Goal: Task Accomplishment & Management: Manage account settings

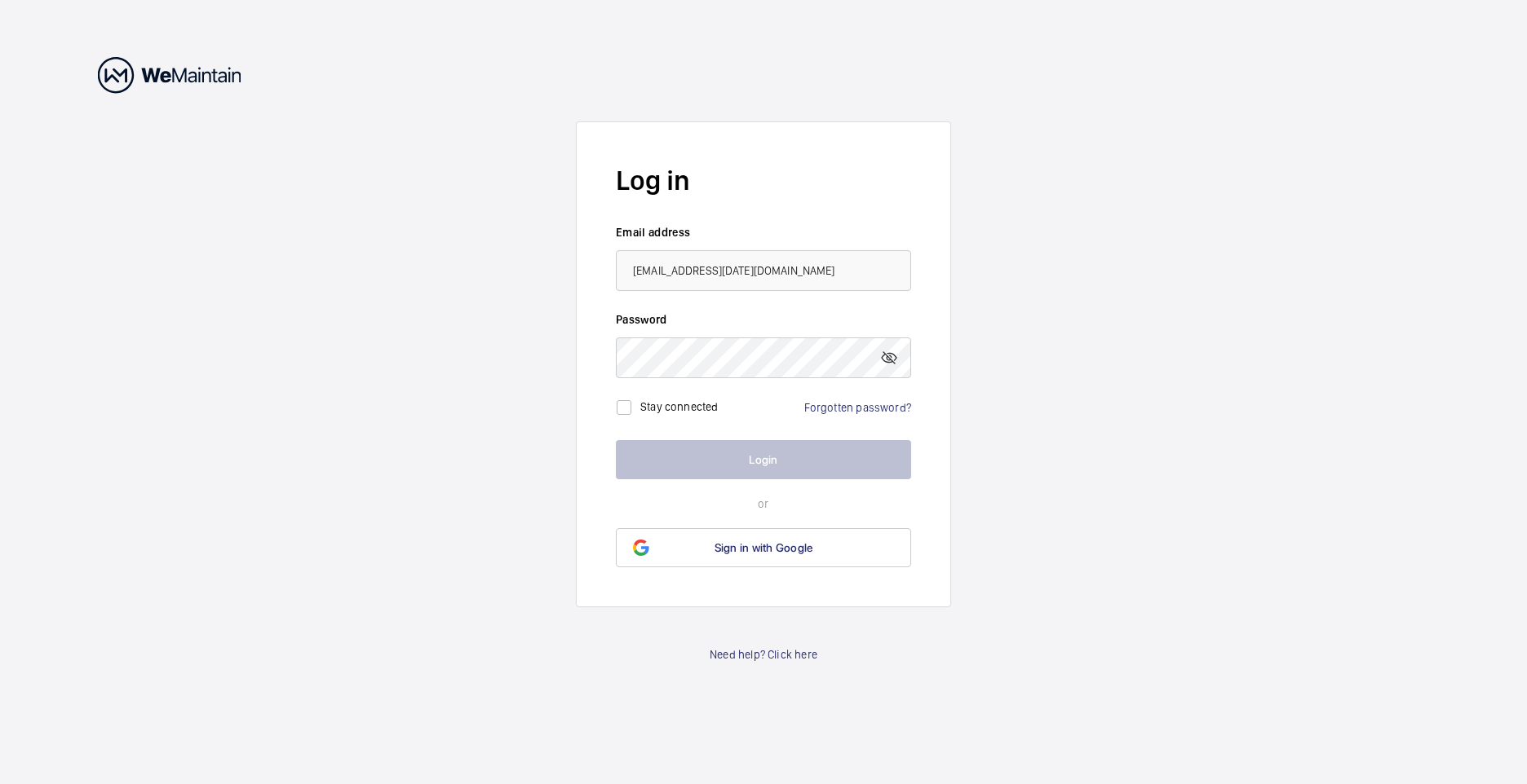
type input "[DATE][EMAIL_ADDRESS][DOMAIN_NAME]"
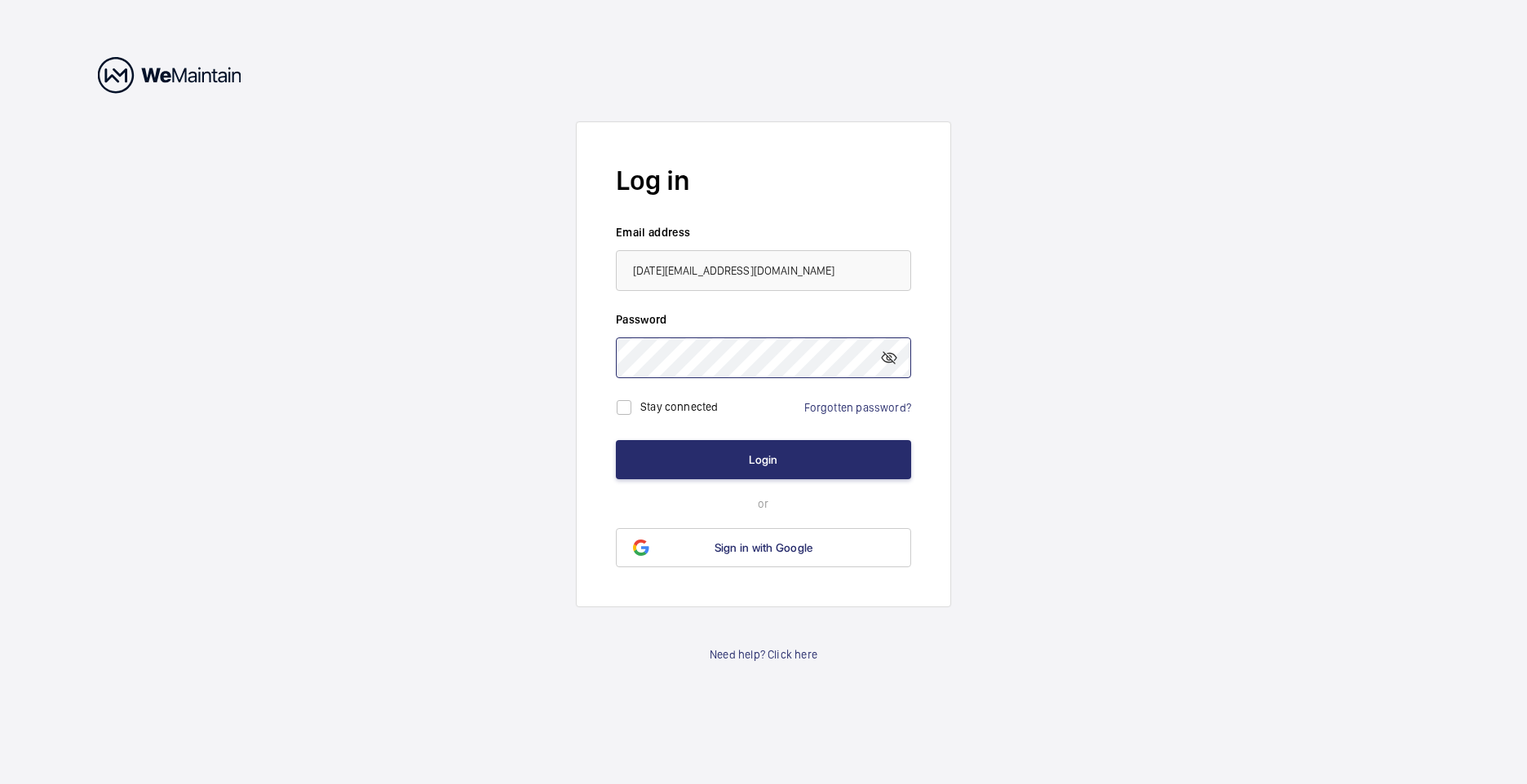
click at [616, 441] on button "Login" at bounding box center [764, 460] width 296 height 39
click at [793, 461] on button "Login" at bounding box center [764, 460] width 296 height 39
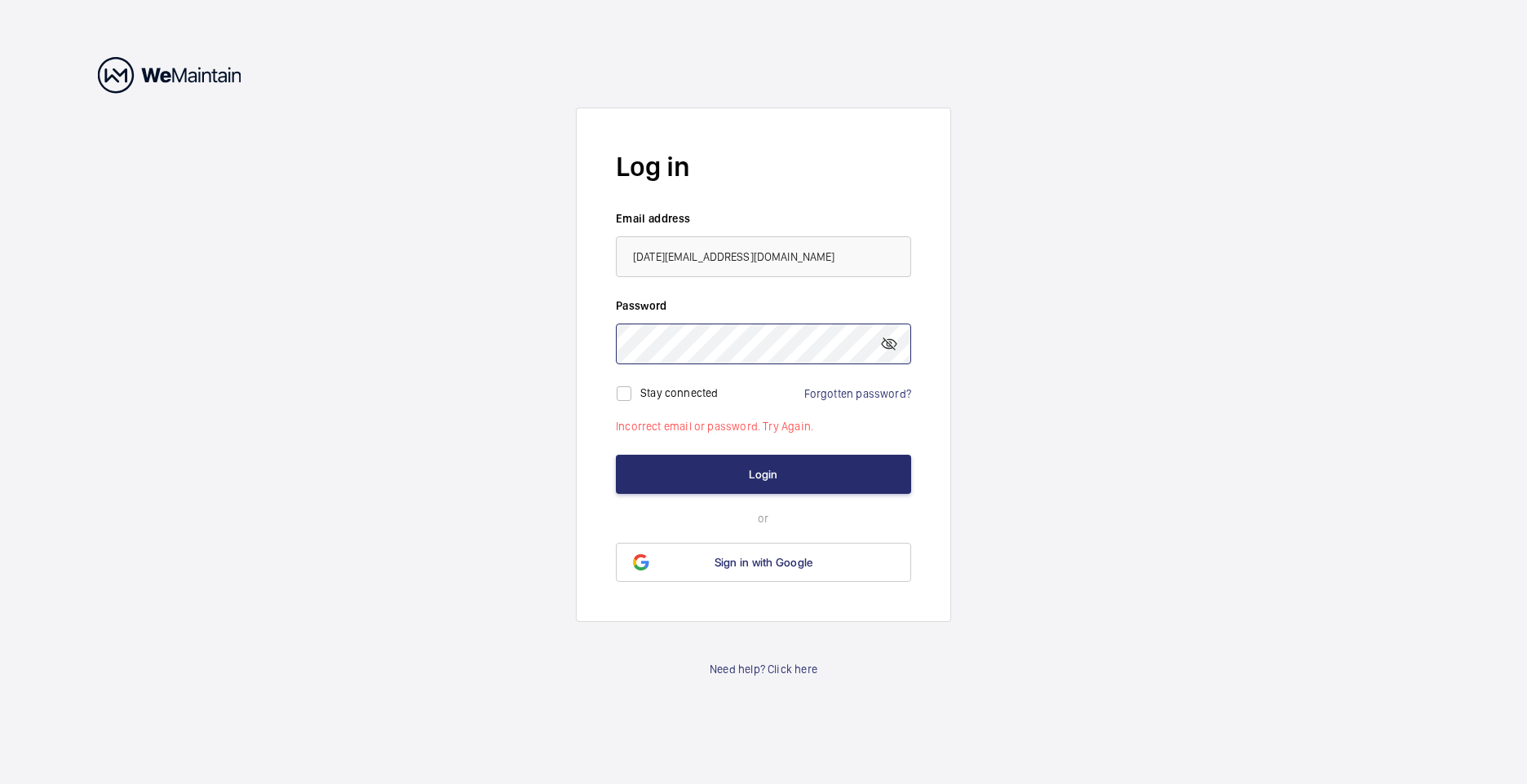
click at [536, 344] on wm-front-auth-container "Log in Email address [DATE][EMAIL_ADDRESS][DOMAIN_NAME] Password Stay connected…" at bounding box center [764, 392] width 1527 height 784
click at [889, 344] on mat-icon at bounding box center [889, 343] width 19 height 19
click at [480, 337] on wm-front-auth-container "Log in Email address [DATE][EMAIL_ADDRESS][DOMAIN_NAME] Password Stay connected…" at bounding box center [764, 392] width 1527 height 784
click at [616, 454] on button "Login" at bounding box center [764, 474] width 296 height 39
click at [775, 469] on button "Login" at bounding box center [764, 474] width 296 height 39
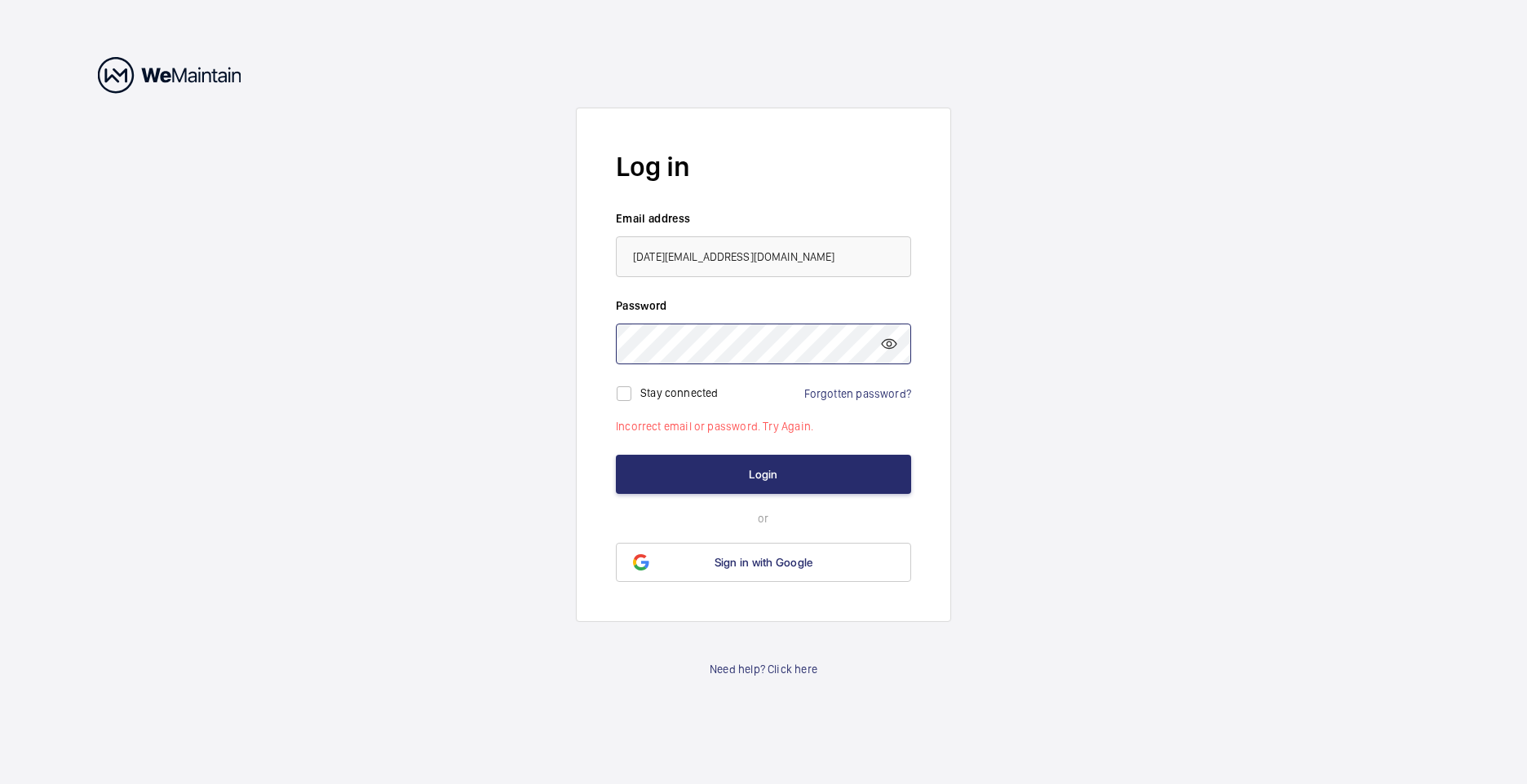
click at [276, 296] on wm-front-auth-container "Log in Email address [DATE][EMAIL_ADDRESS][DOMAIN_NAME] Password Stay connected…" at bounding box center [764, 392] width 1527 height 784
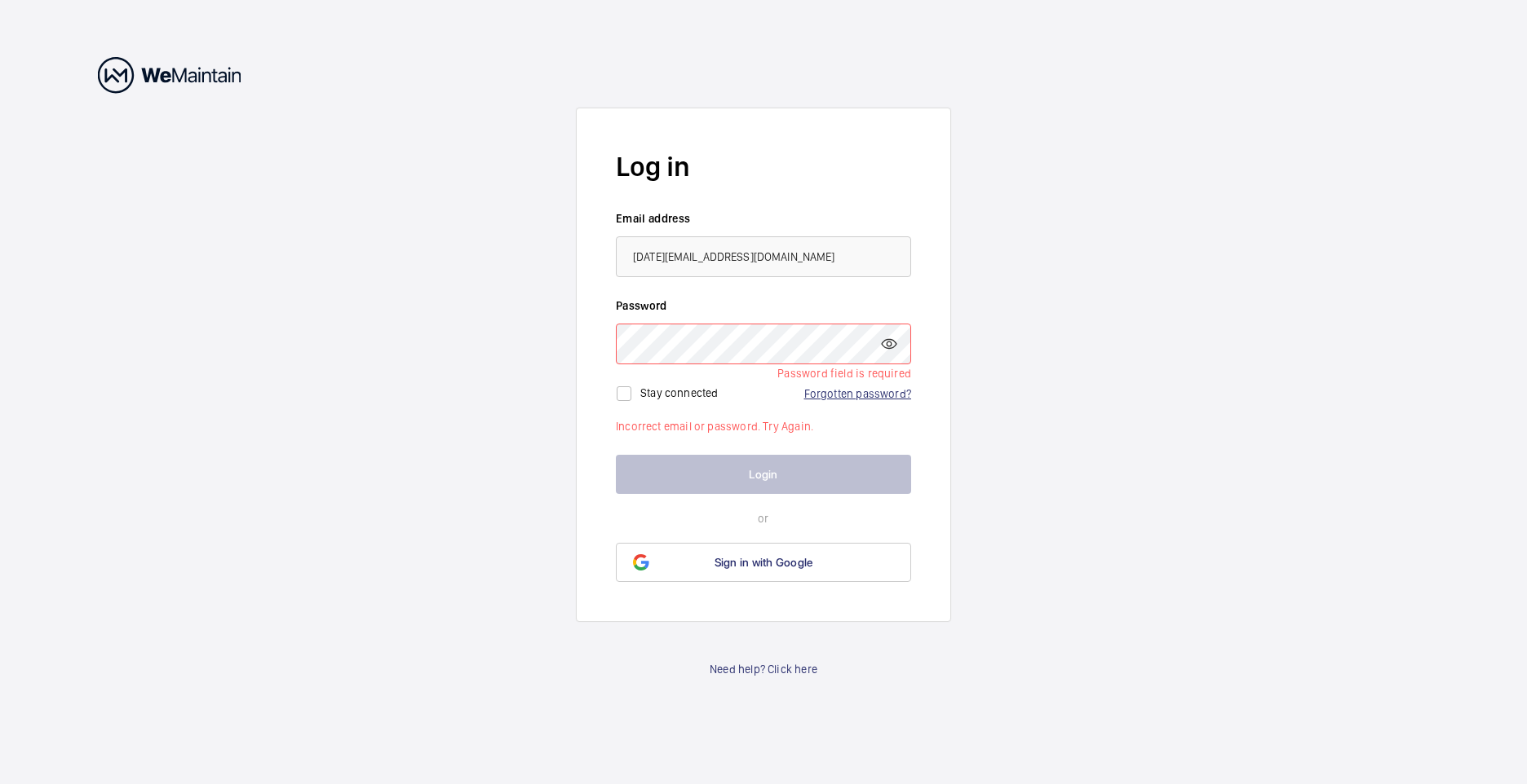
click at [859, 392] on link "Forgotten password?" at bounding box center [858, 393] width 107 height 13
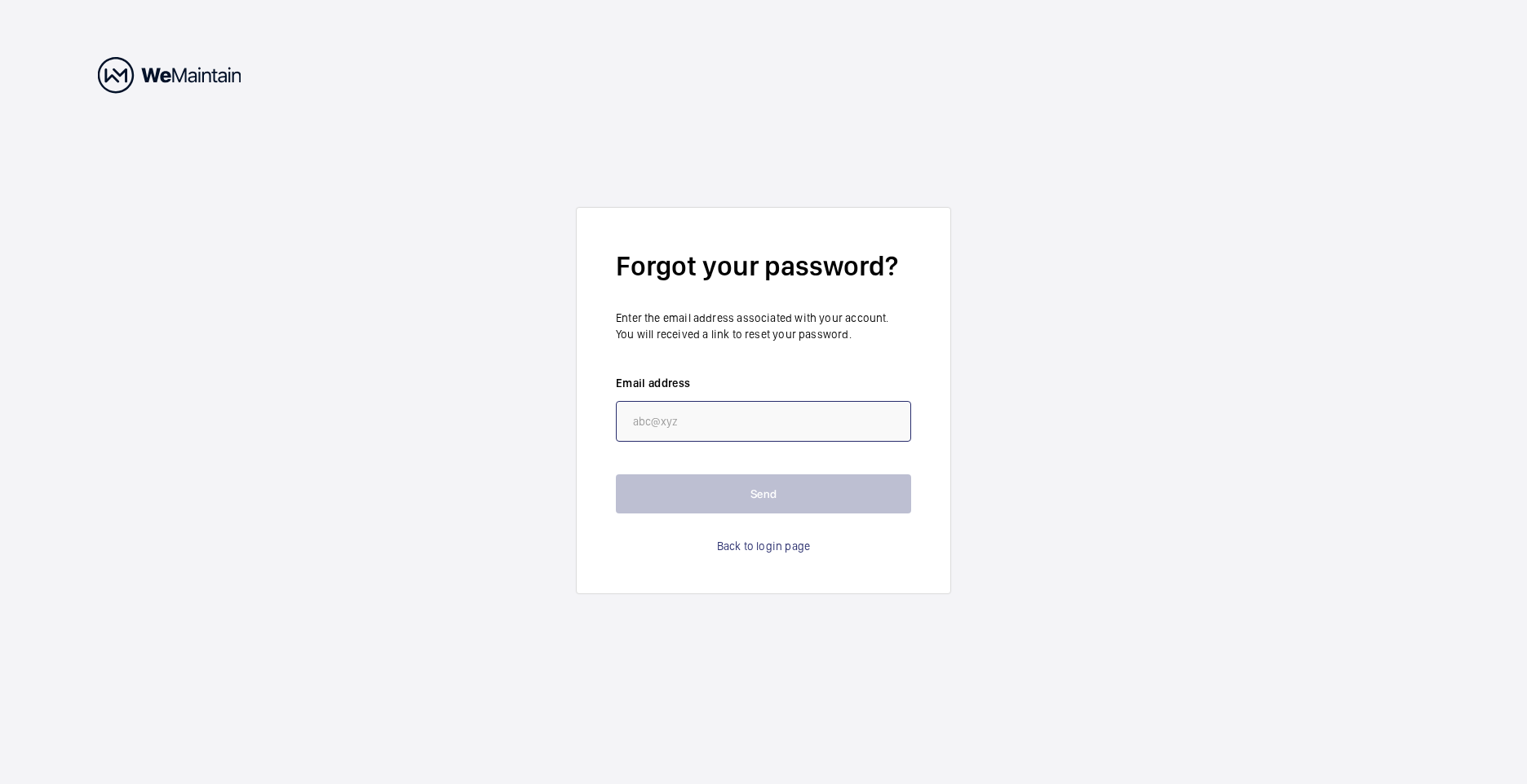
click at [706, 420] on input "email" at bounding box center [764, 421] width 296 height 41
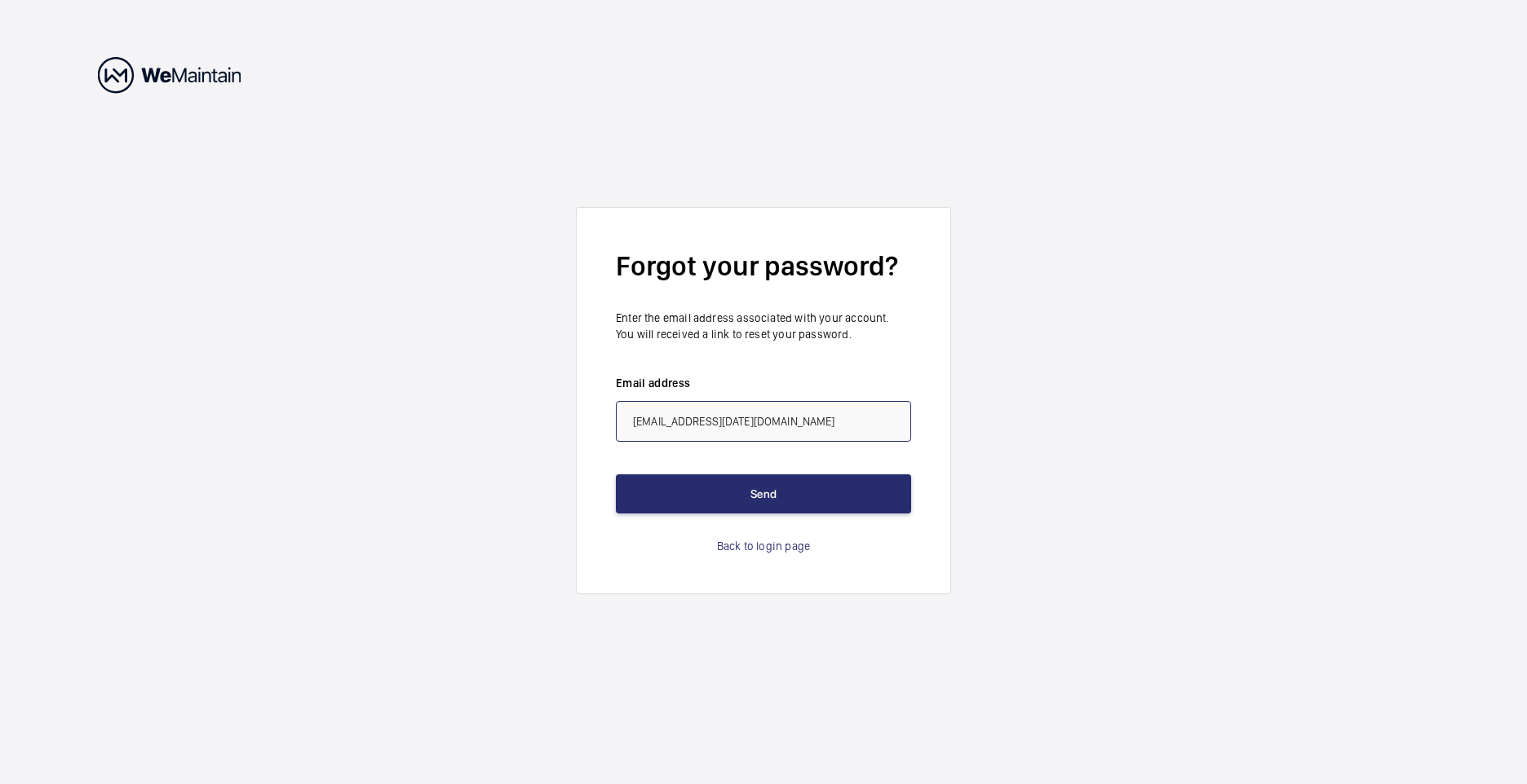
type input "[DATE][EMAIL_ADDRESS][DOMAIN_NAME]"
drag, startPoint x: 777, startPoint y: 423, endPoint x: -3, endPoint y: 309, distance: 788.3
click at [0, 309] on html "Forgot your password? Enter the email address associated with your account. You…" at bounding box center [764, 392] width 1527 height 784
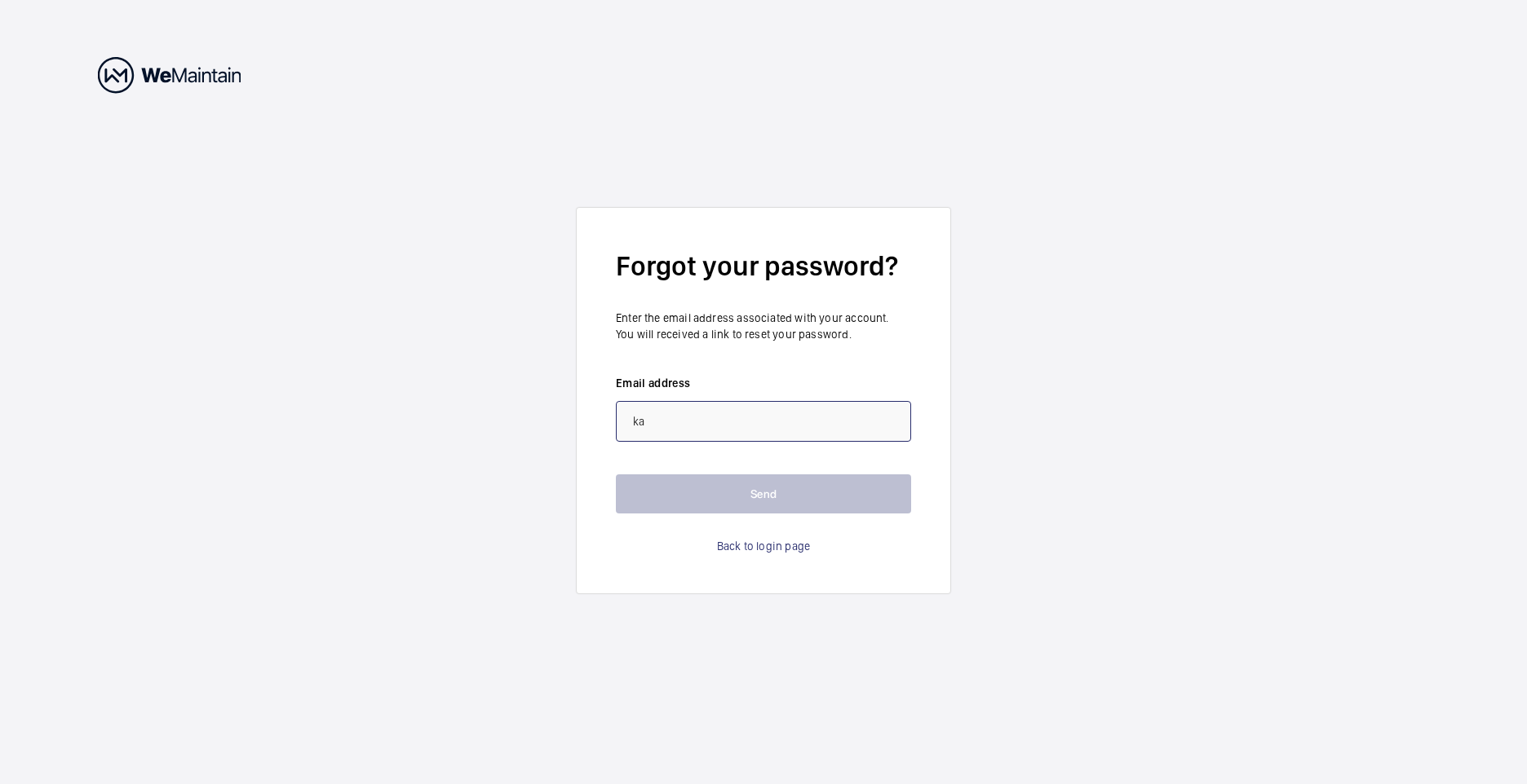
type input "[EMAIL_ADDRESS][DATE][DOMAIN_NAME]"
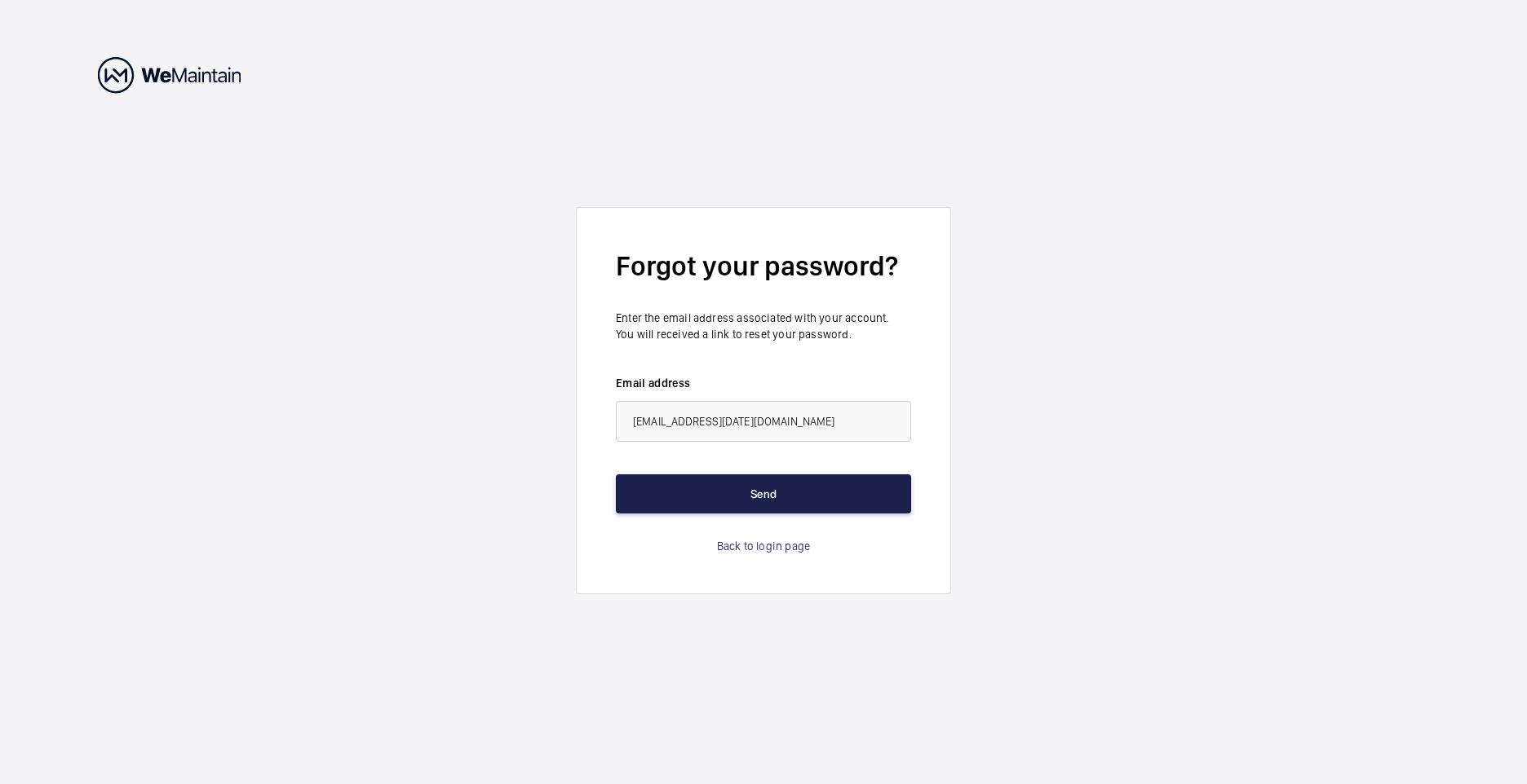
click at [775, 489] on button "Send" at bounding box center [764, 494] width 296 height 39
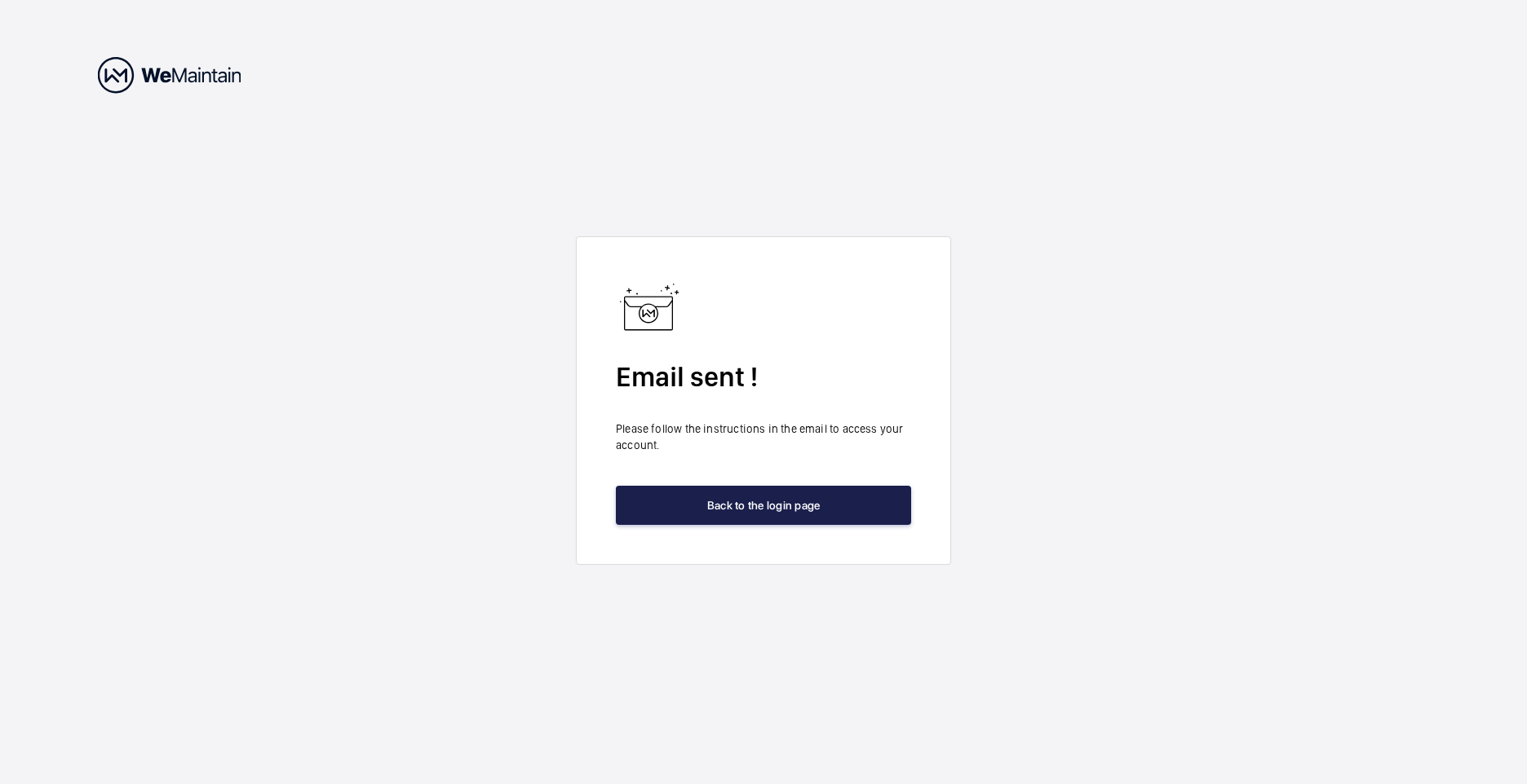
click at [792, 502] on button "Back to the login page" at bounding box center [764, 505] width 296 height 39
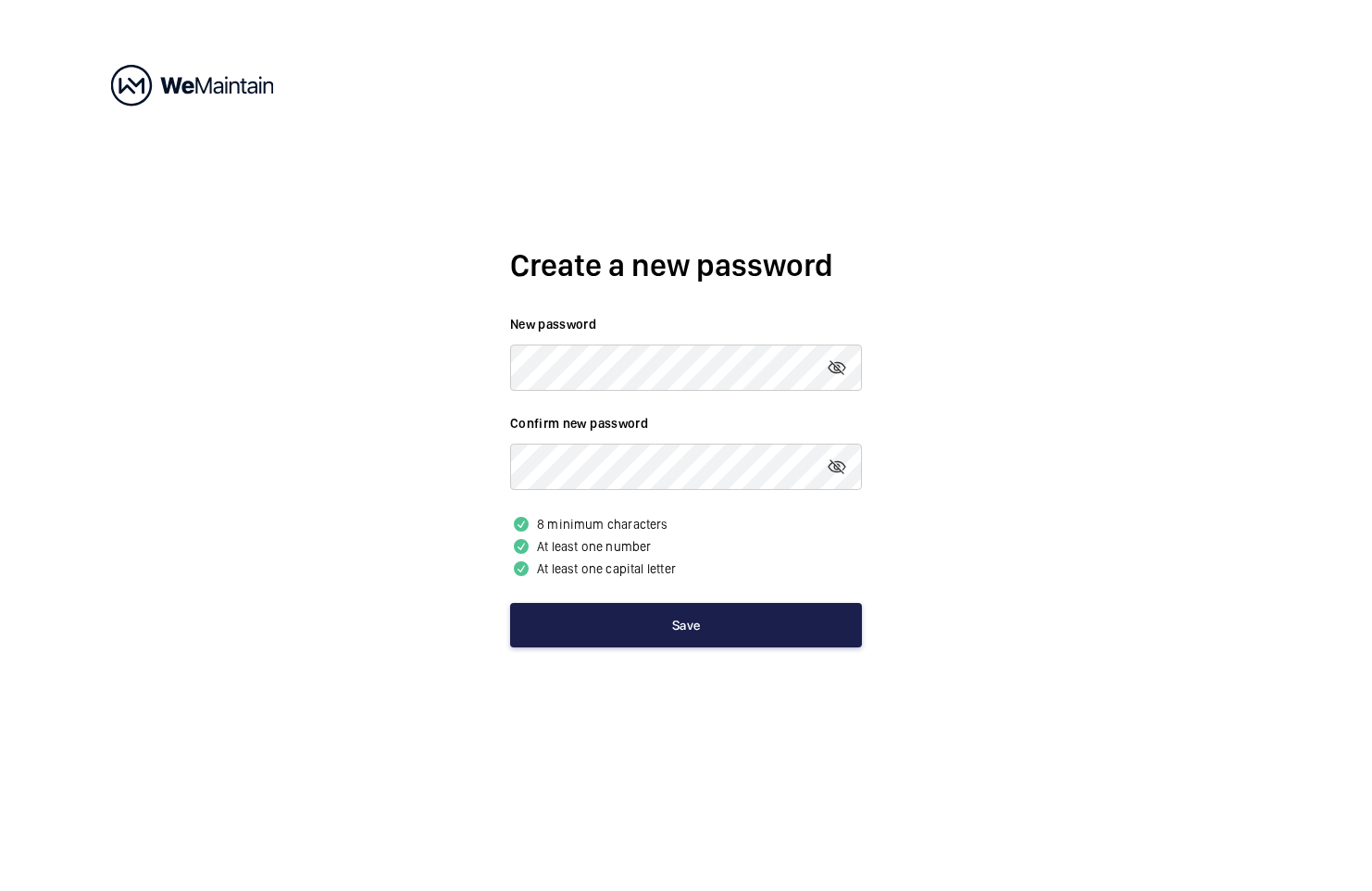
click at [722, 625] on button "Save" at bounding box center [686, 625] width 351 height 45
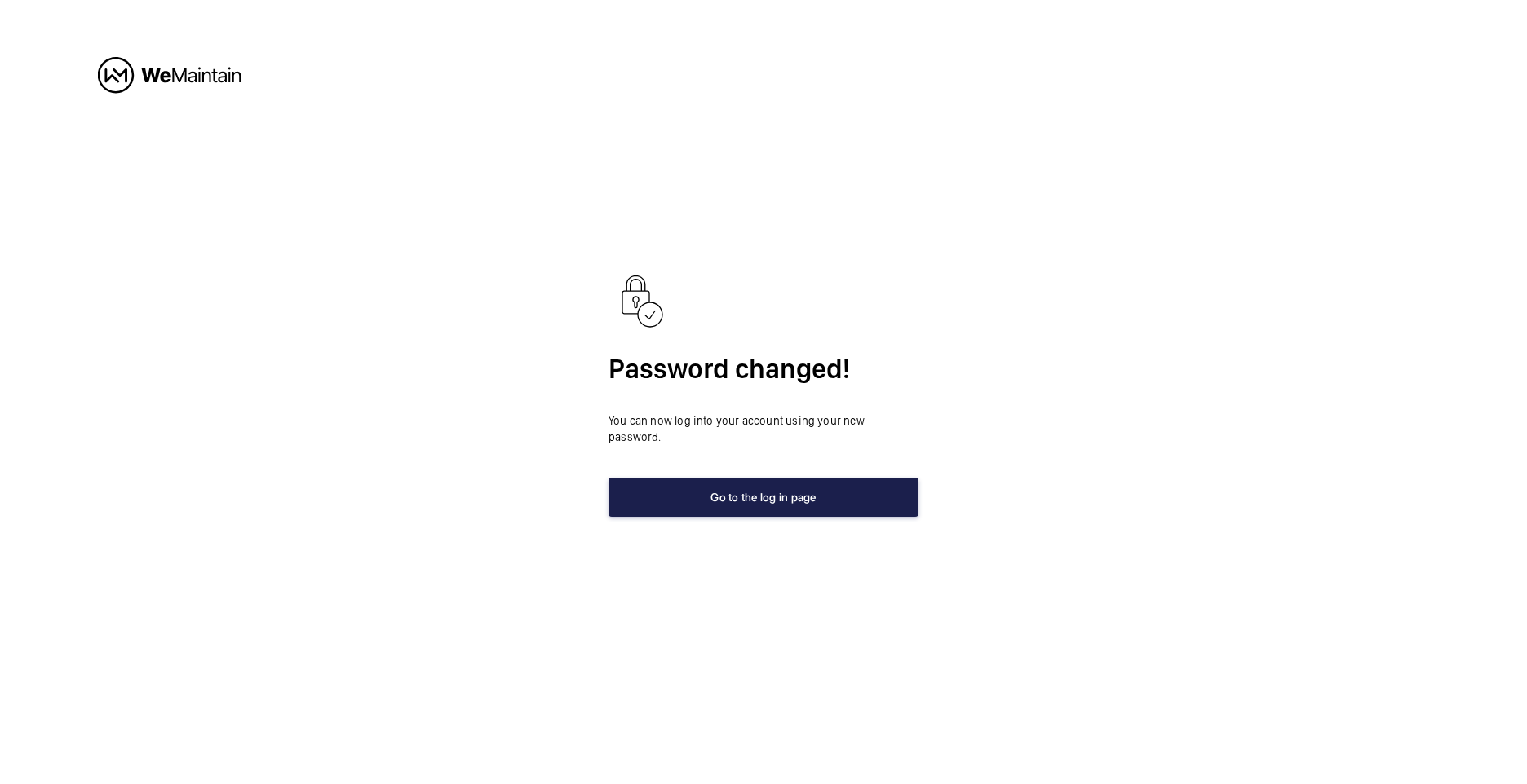
click at [786, 498] on button "Go to the log in page" at bounding box center [764, 497] width 310 height 39
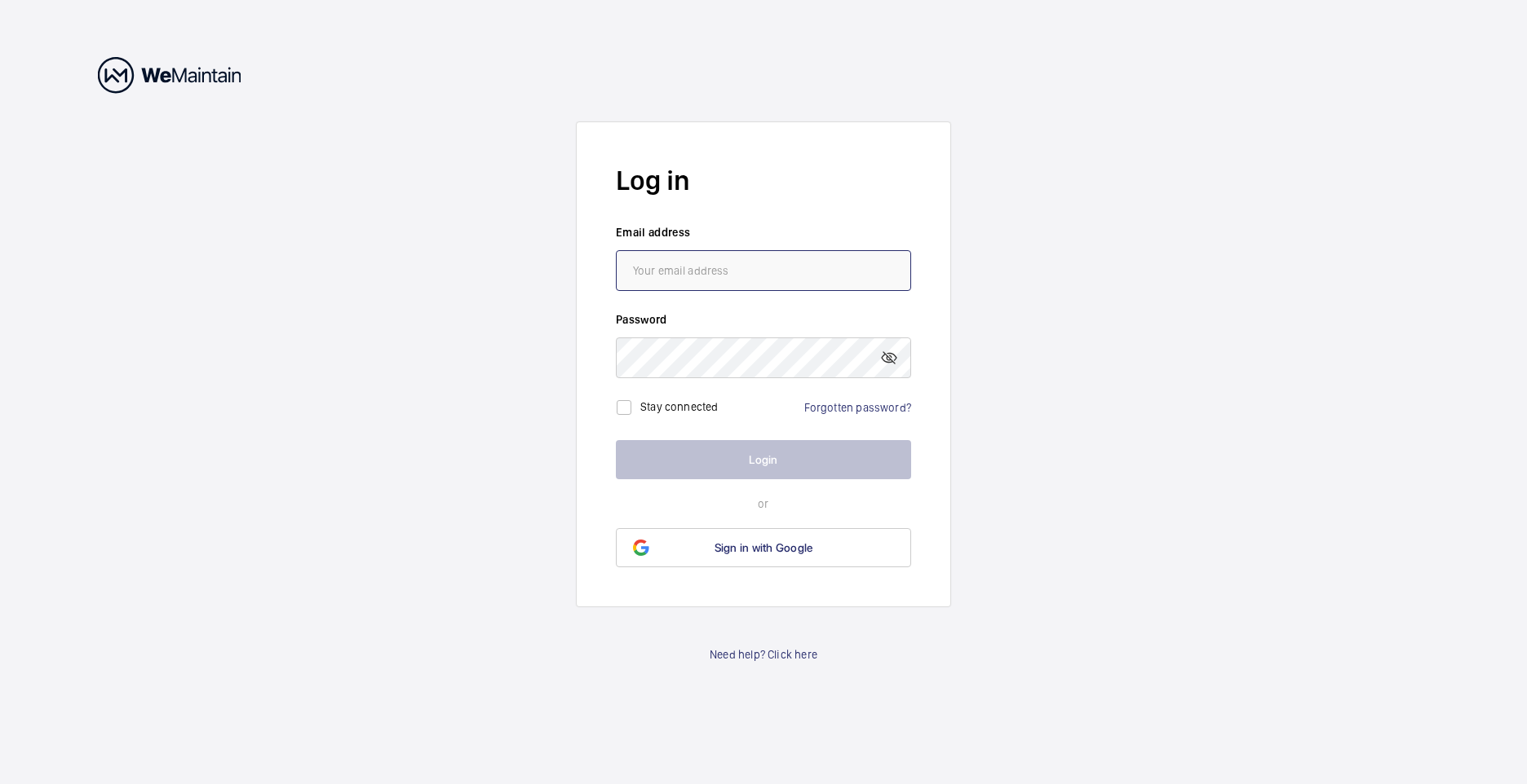
click at [738, 261] on input "email" at bounding box center [764, 270] width 296 height 41
type input "[DATE][EMAIL_ADDRESS][DOMAIN_NAME]"
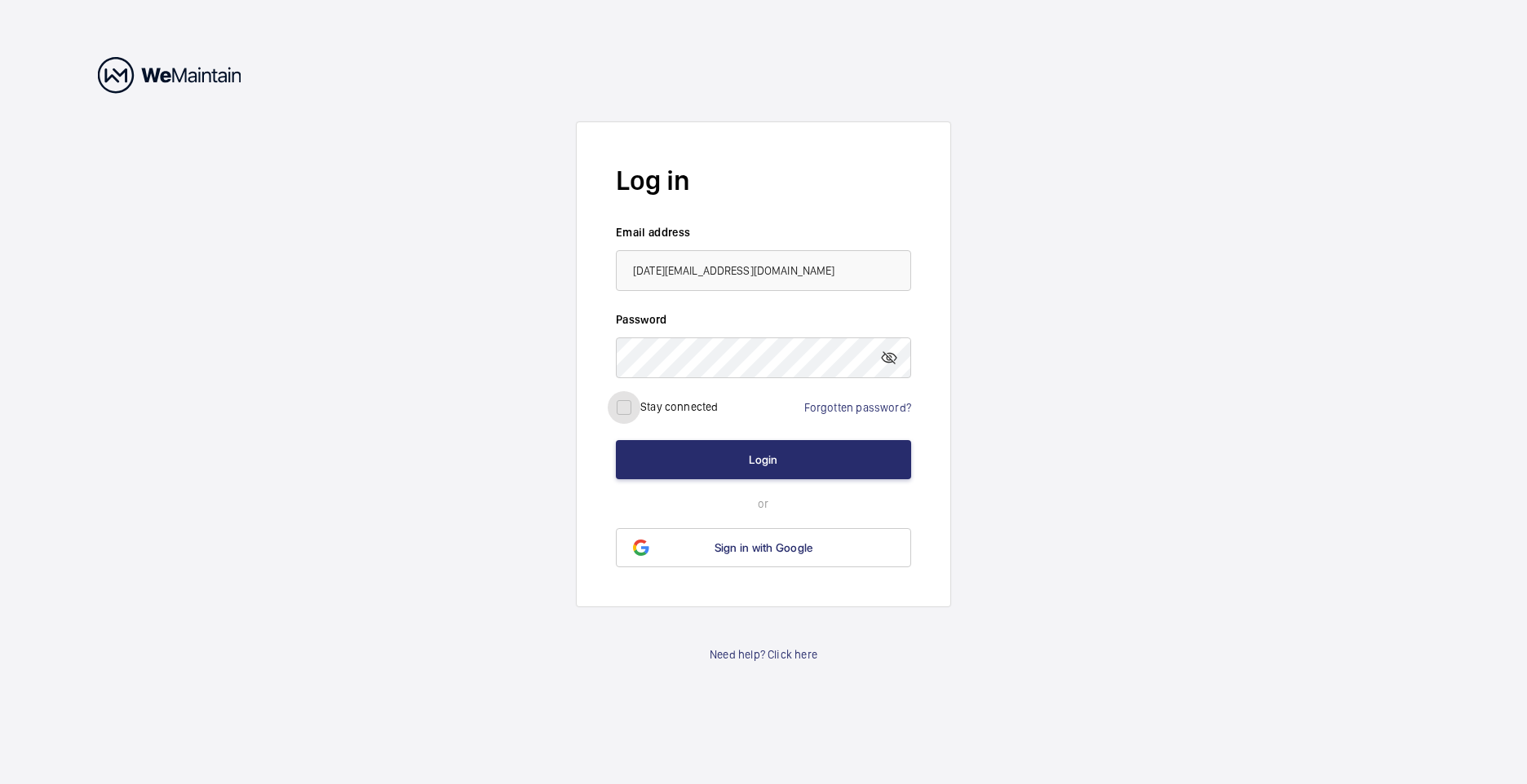
click at [631, 402] on input "checkbox" at bounding box center [624, 407] width 32 height 32
checkbox input "true"
click at [742, 447] on button "Login" at bounding box center [764, 460] width 296 height 39
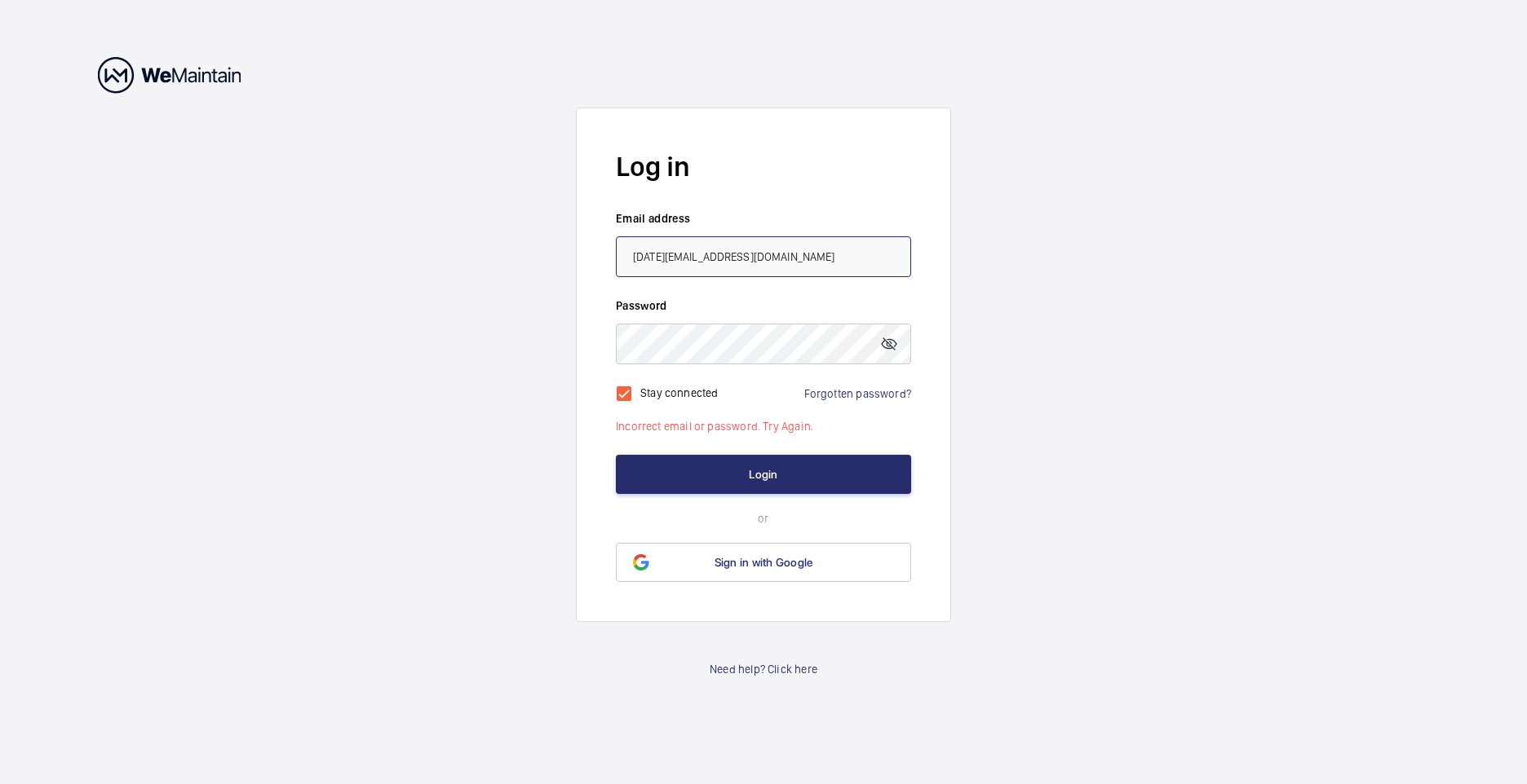
drag, startPoint x: 774, startPoint y: 253, endPoint x: 88, endPoint y: 160, distance: 692.3
click at [88, 160] on wm-front-auth-container "Log in Email address [DATE][EMAIL_ADDRESS][DOMAIN_NAME] Password Stay connected…" at bounding box center [764, 392] width 1527 height 784
type input "[DATE][EMAIL_ADDRESS][DOMAIN_NAME]"
click at [741, 469] on button "Login" at bounding box center [764, 474] width 296 height 39
drag, startPoint x: 781, startPoint y: 255, endPoint x: 554, endPoint y: 251, distance: 227.0
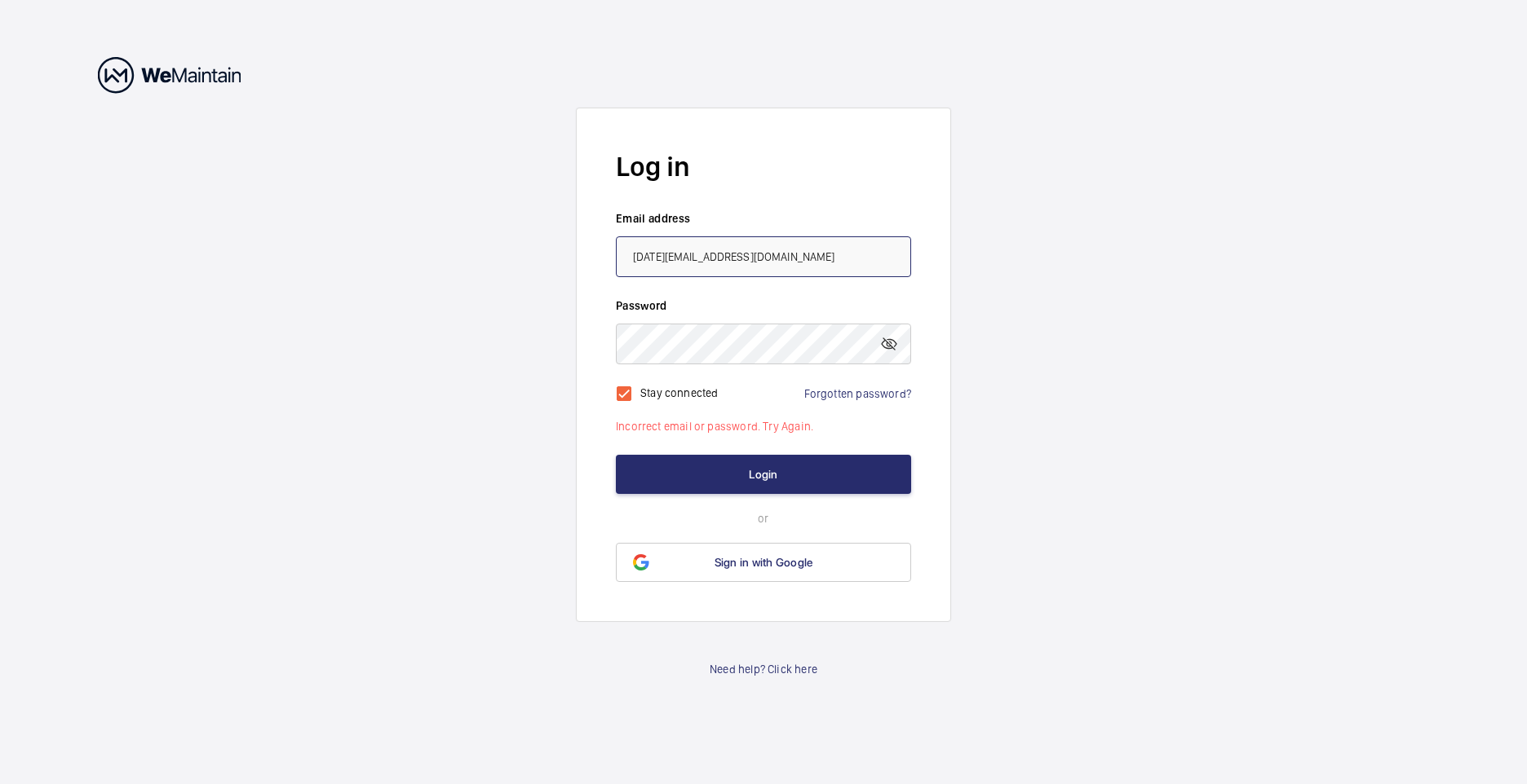
click at [554, 251] on wm-front-auth-container "Log in Email address [DATE][EMAIL_ADDRESS][DOMAIN_NAME] Password Stay connected…" at bounding box center [764, 392] width 1527 height 784
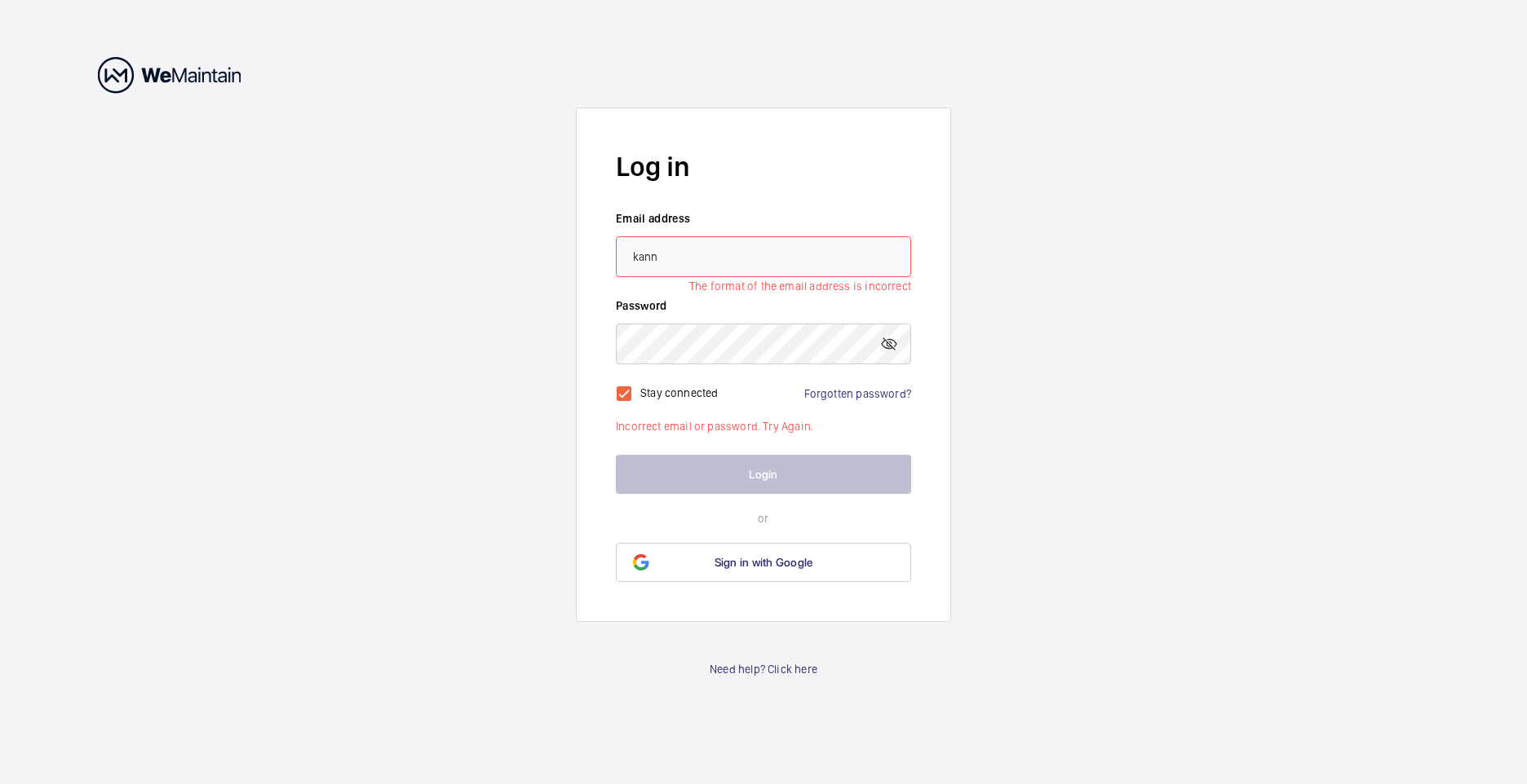
type input "[EMAIL_ADDRESS][DATE][DOMAIN_NAME]"
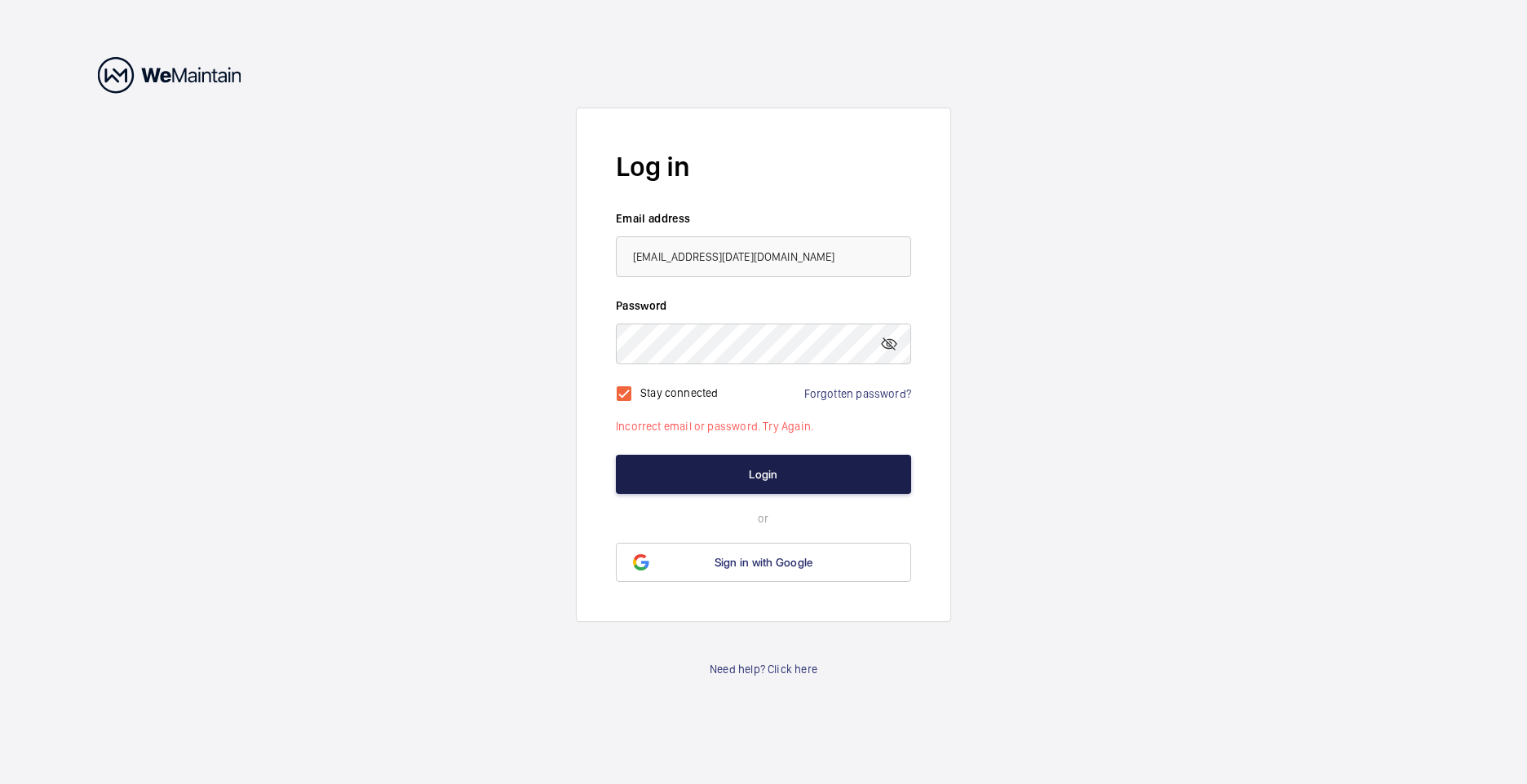
click at [775, 470] on button "Login" at bounding box center [764, 474] width 296 height 39
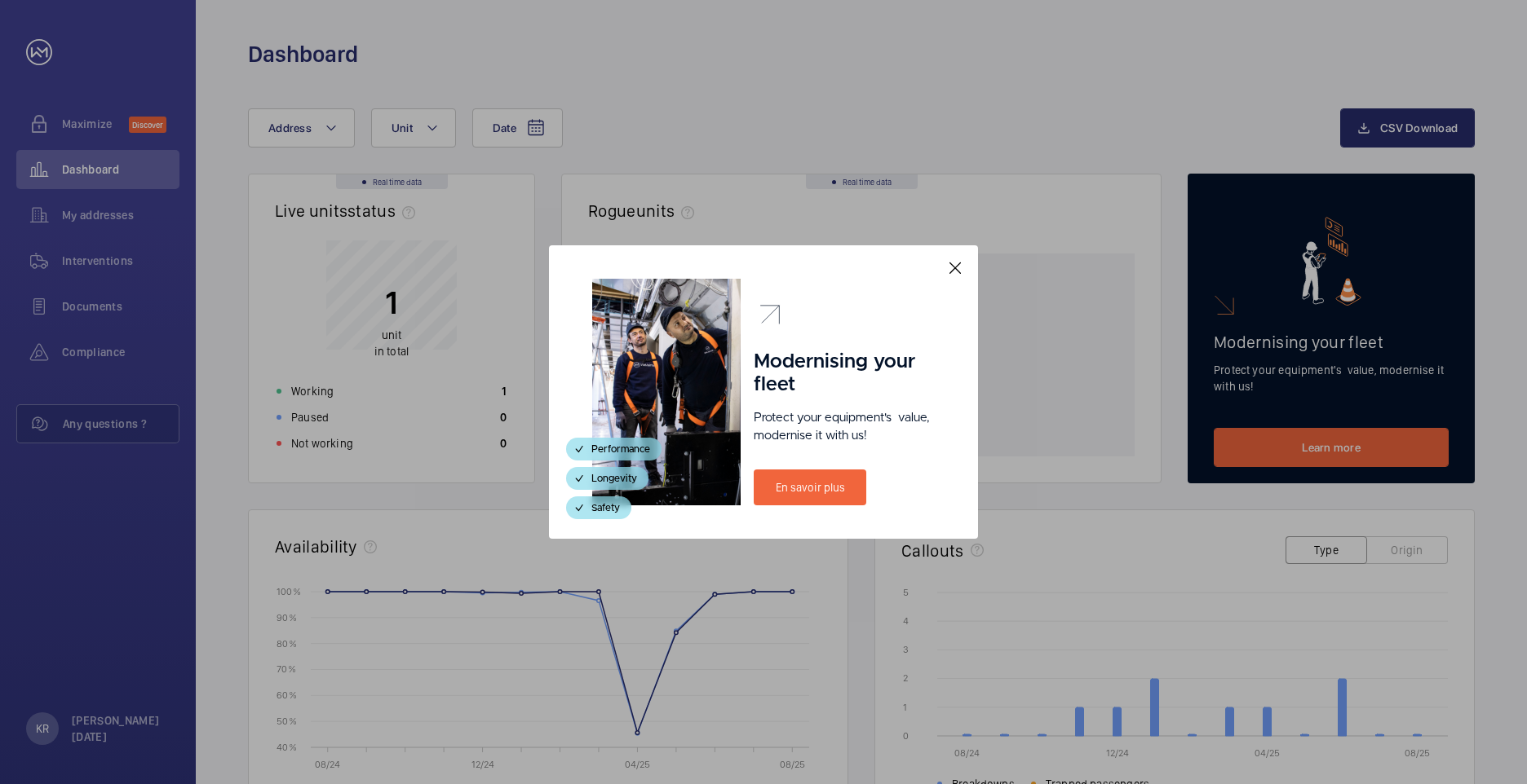
click at [958, 272] on mat-icon at bounding box center [955, 268] width 19 height 19
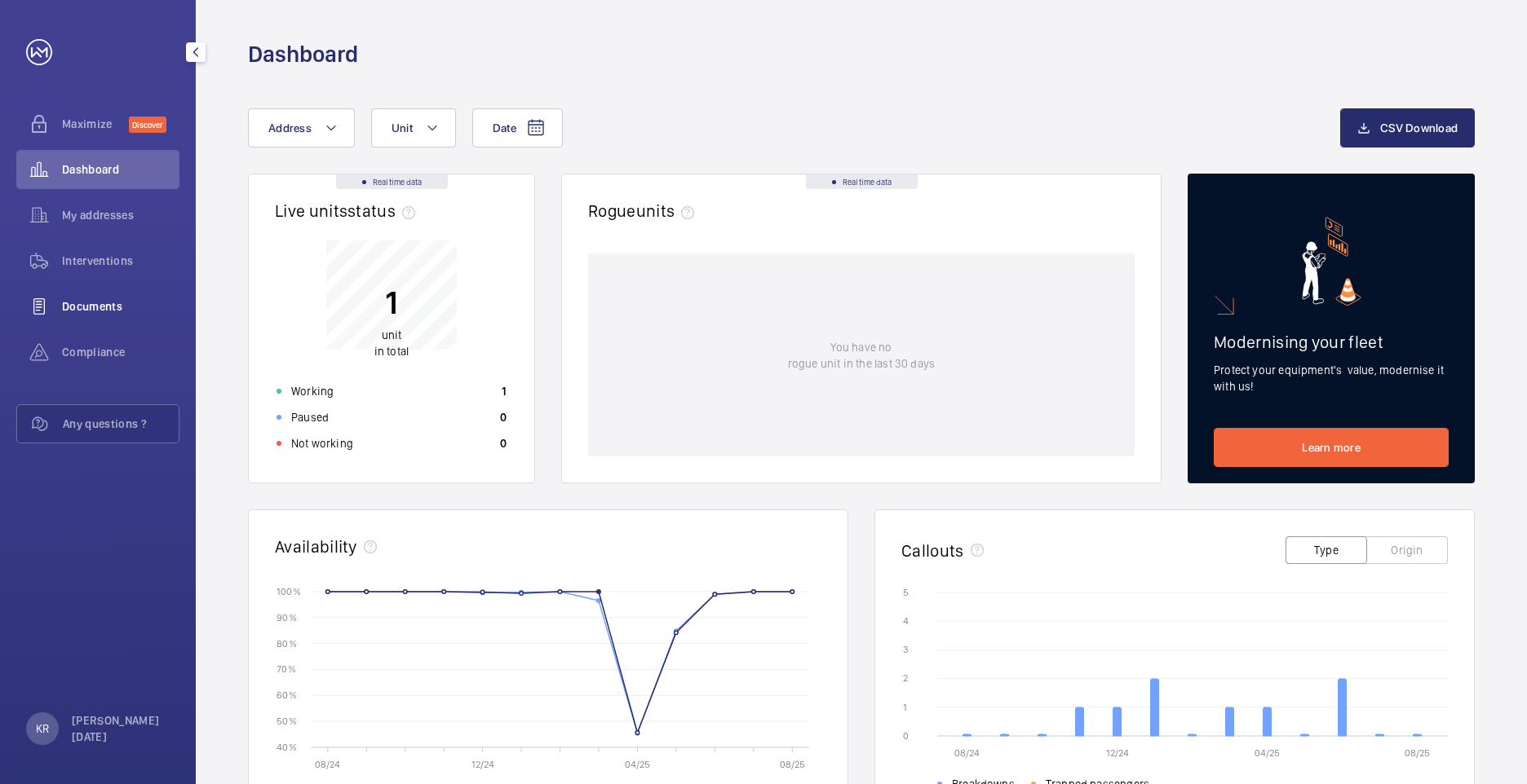
click at [103, 306] on span "Documents" at bounding box center [121, 306] width 117 height 17
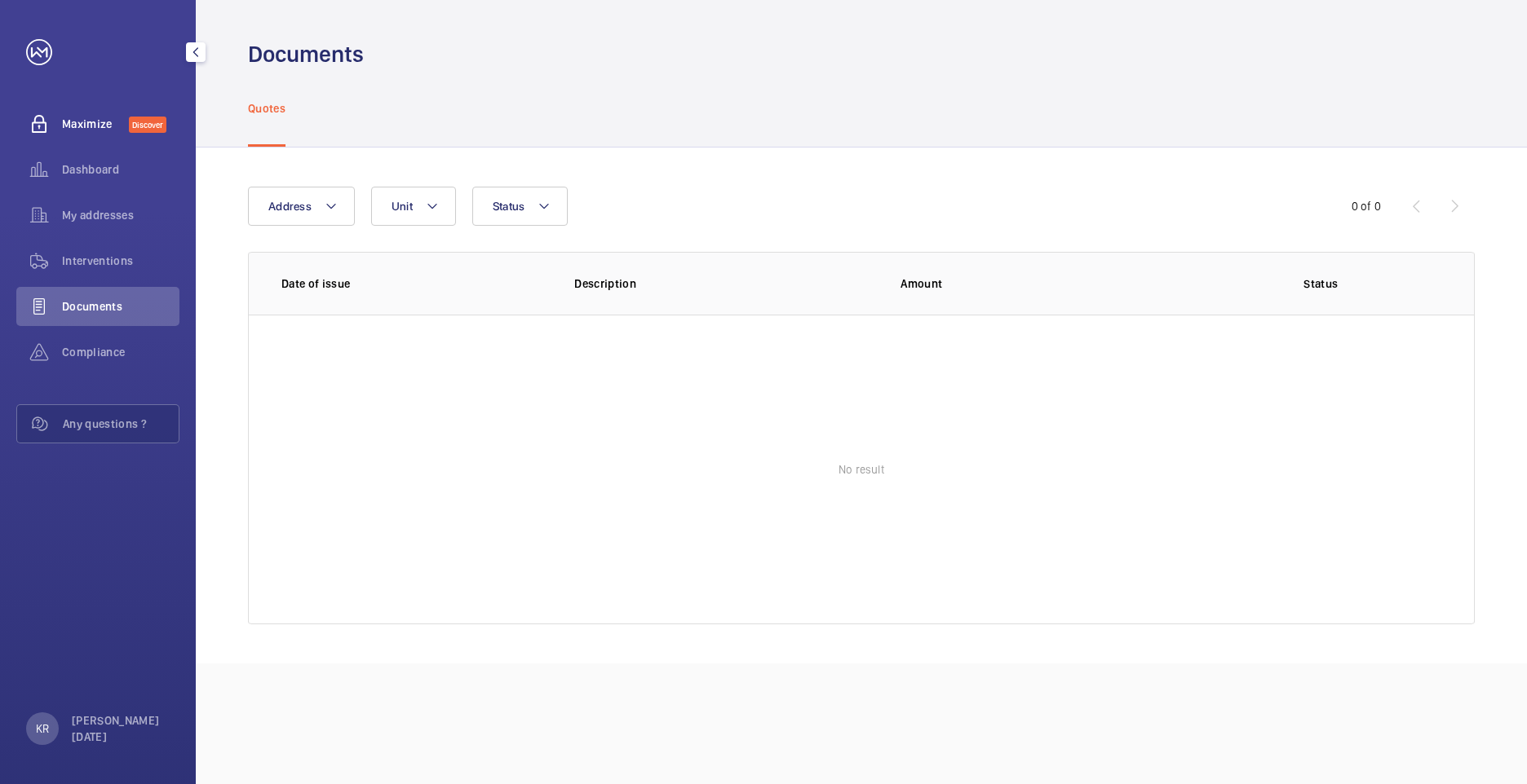
click at [97, 122] on span "Maximize" at bounding box center [95, 123] width 66 height 17
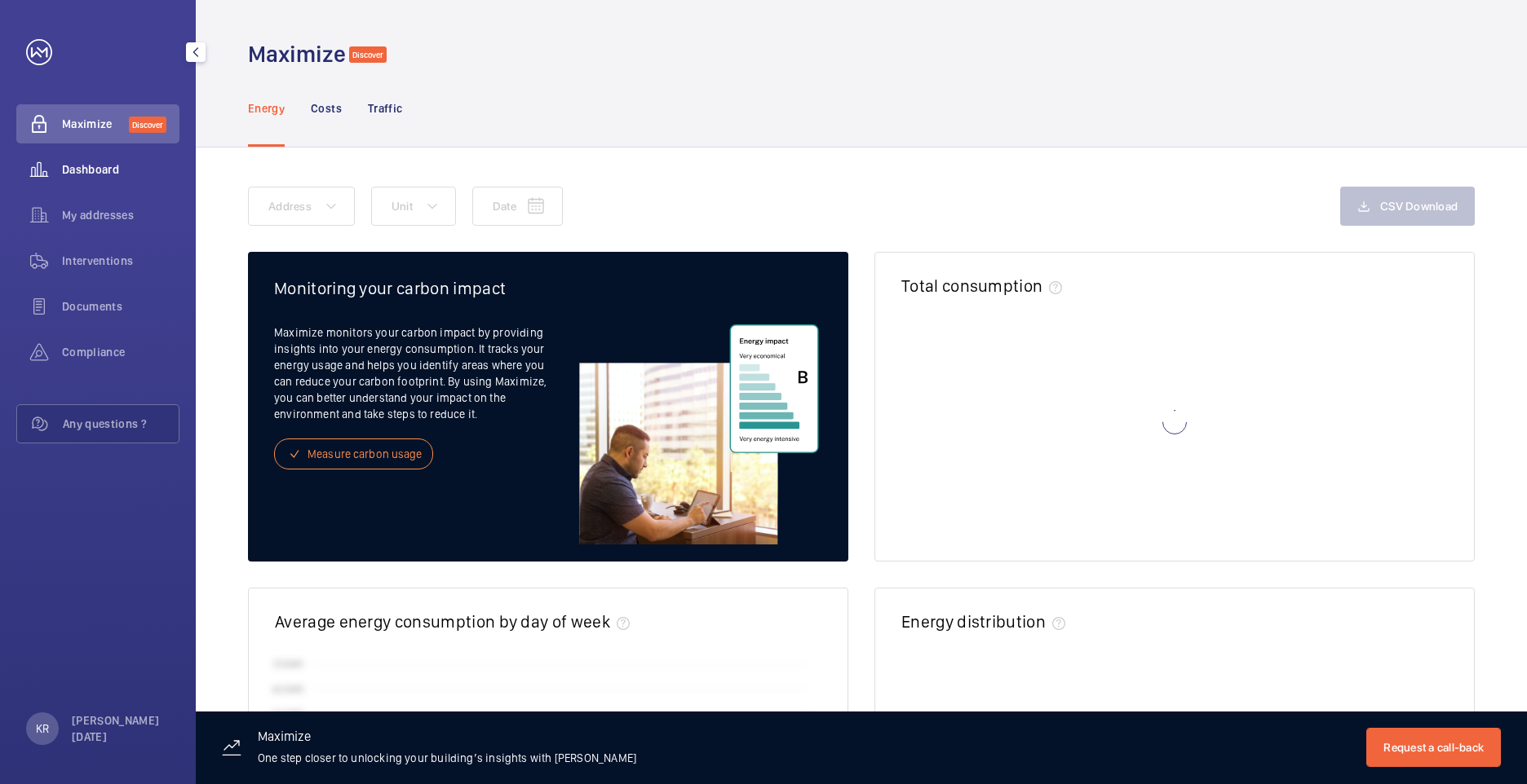
click at [101, 187] on div "Dashboard" at bounding box center [98, 170] width 164 height 39
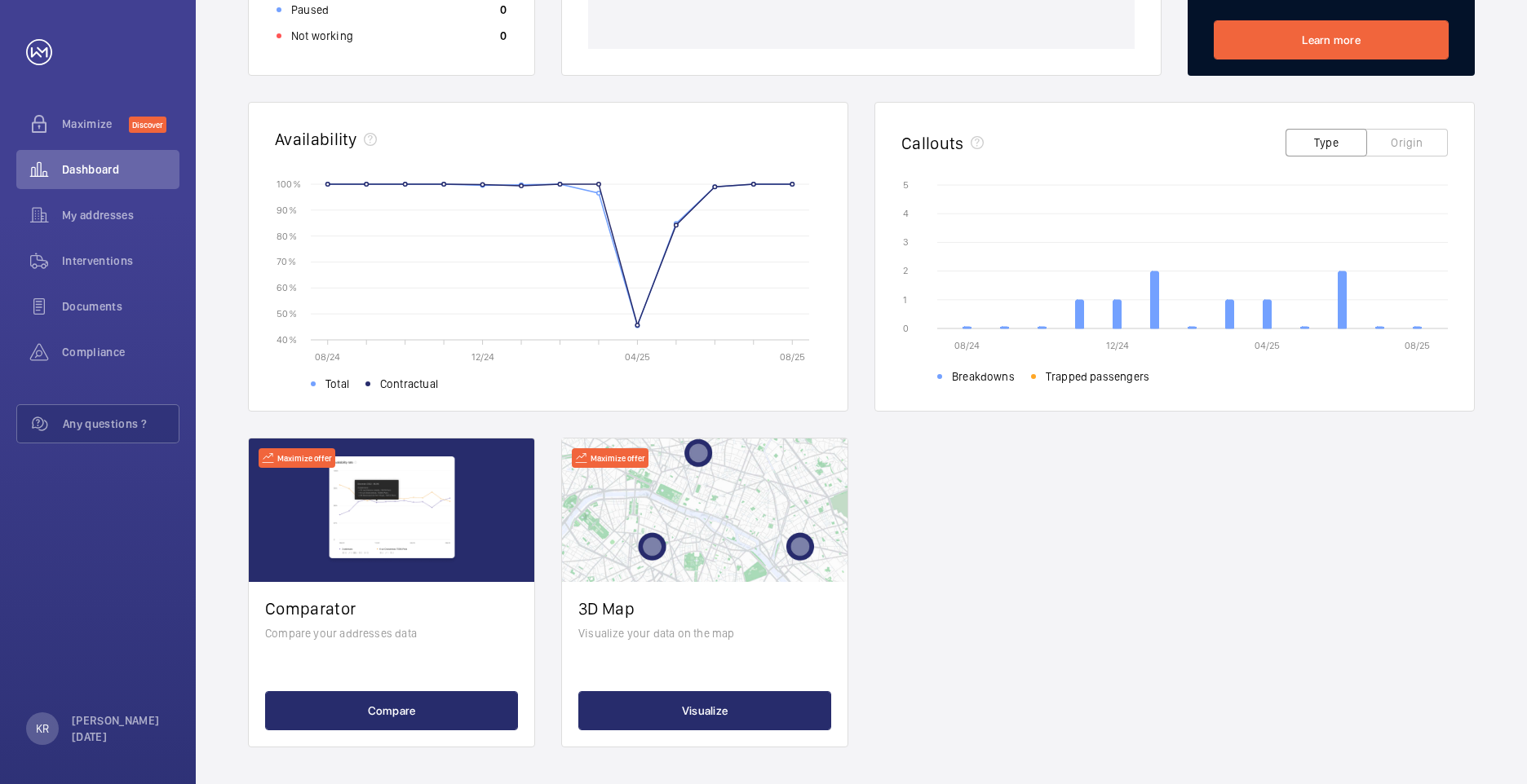
scroll to position [410, 0]
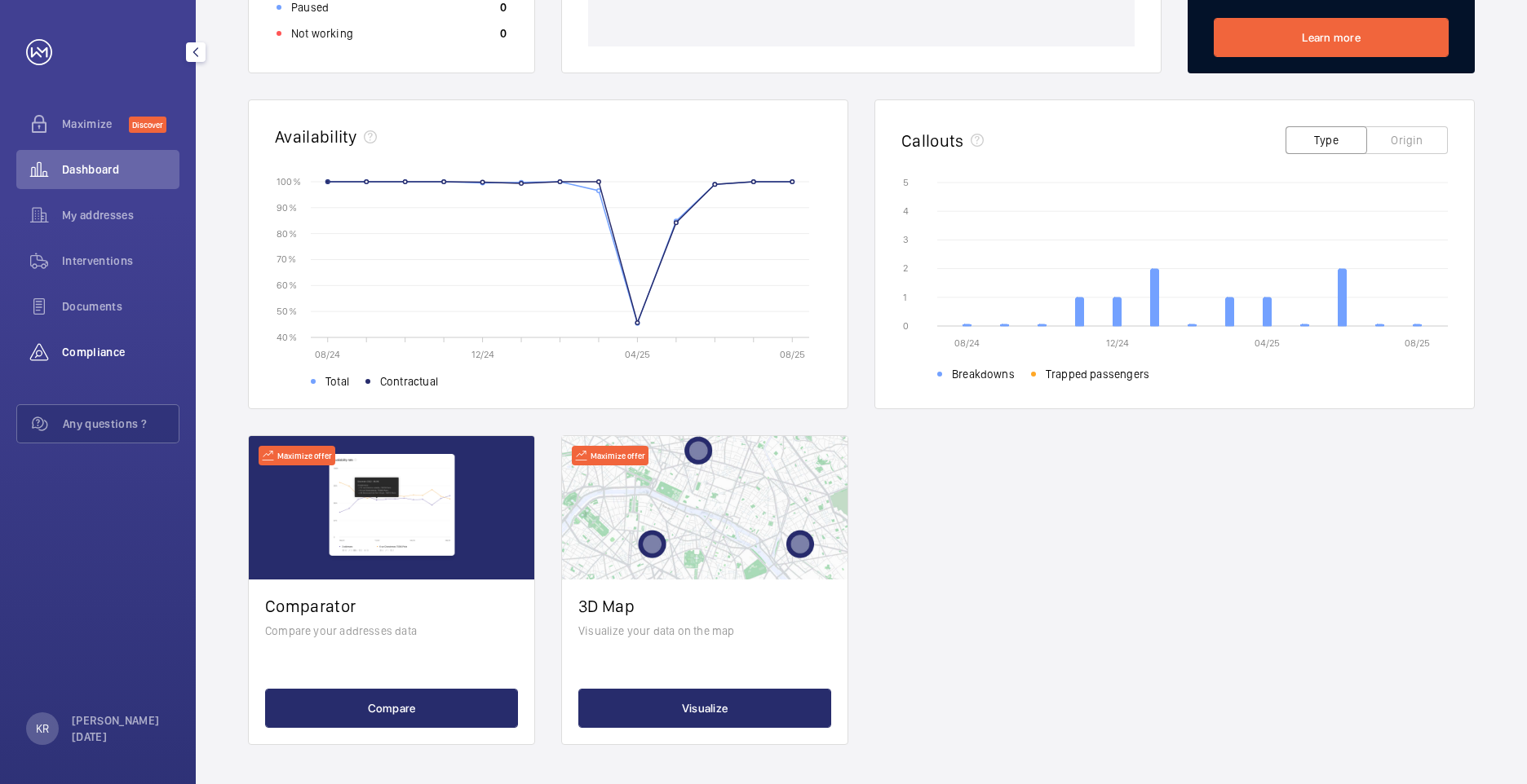
click at [103, 350] on span "Compliance" at bounding box center [121, 352] width 117 height 17
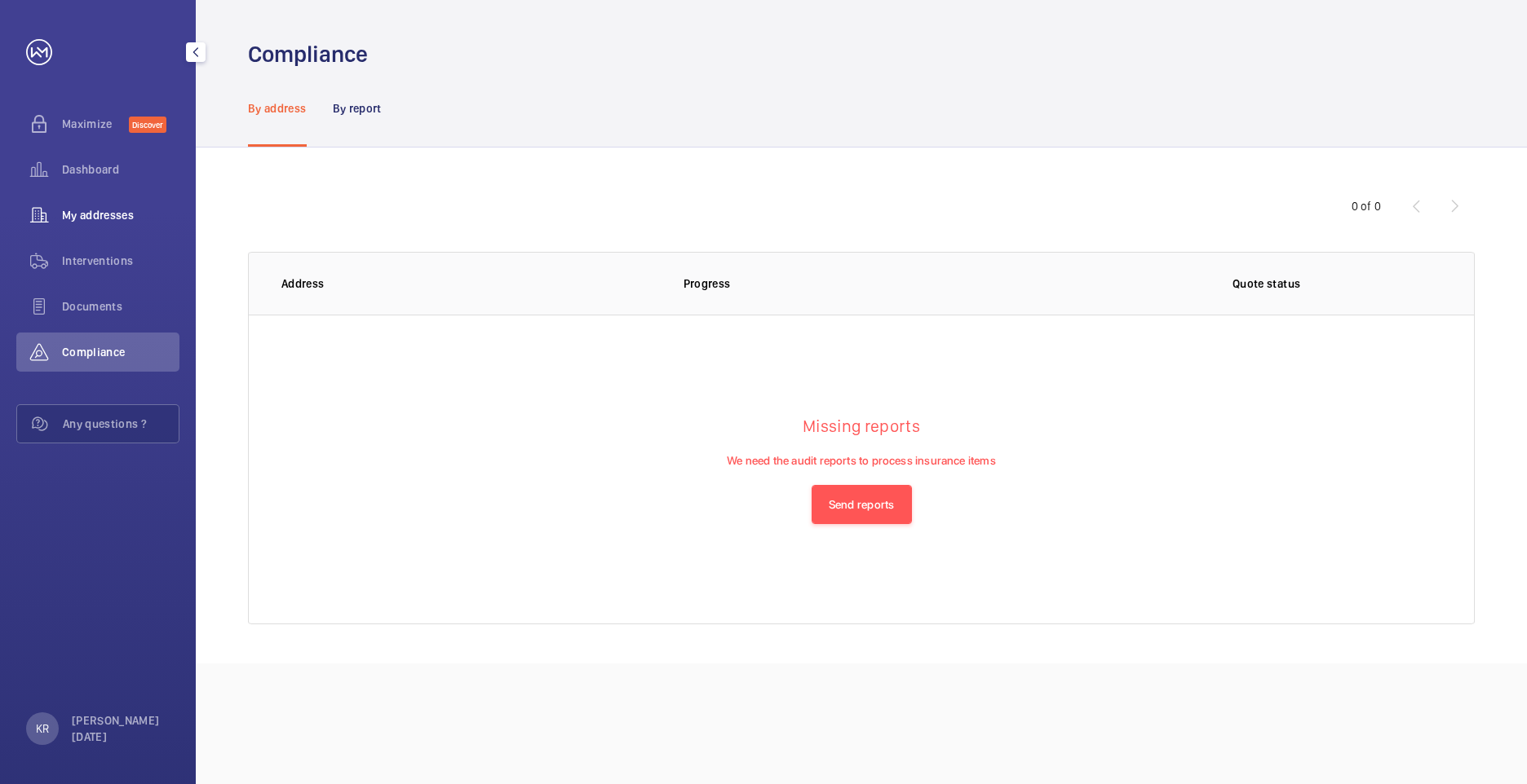
click at [122, 220] on span "My addresses" at bounding box center [121, 215] width 117 height 17
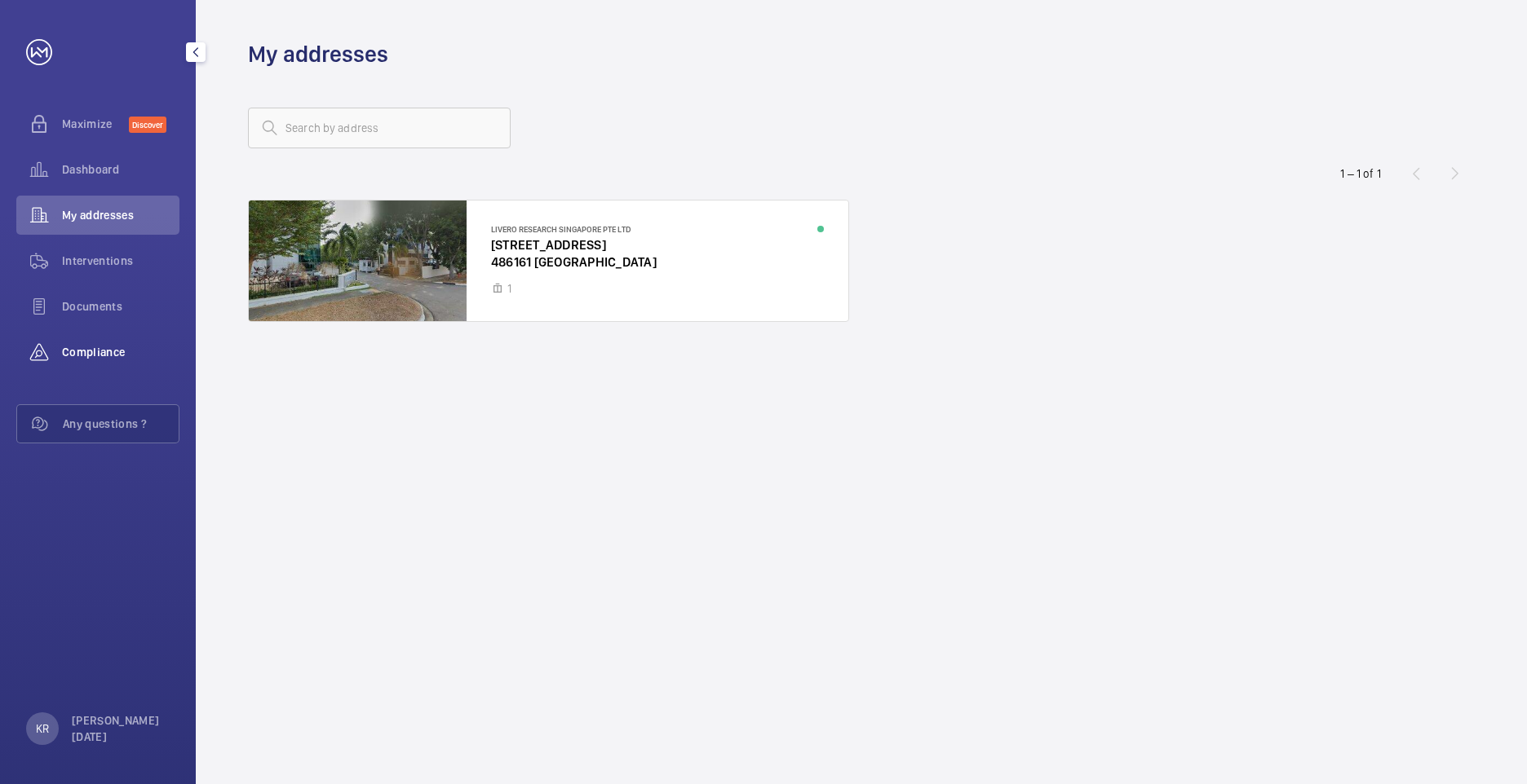
click at [105, 359] on span "Compliance" at bounding box center [121, 352] width 117 height 17
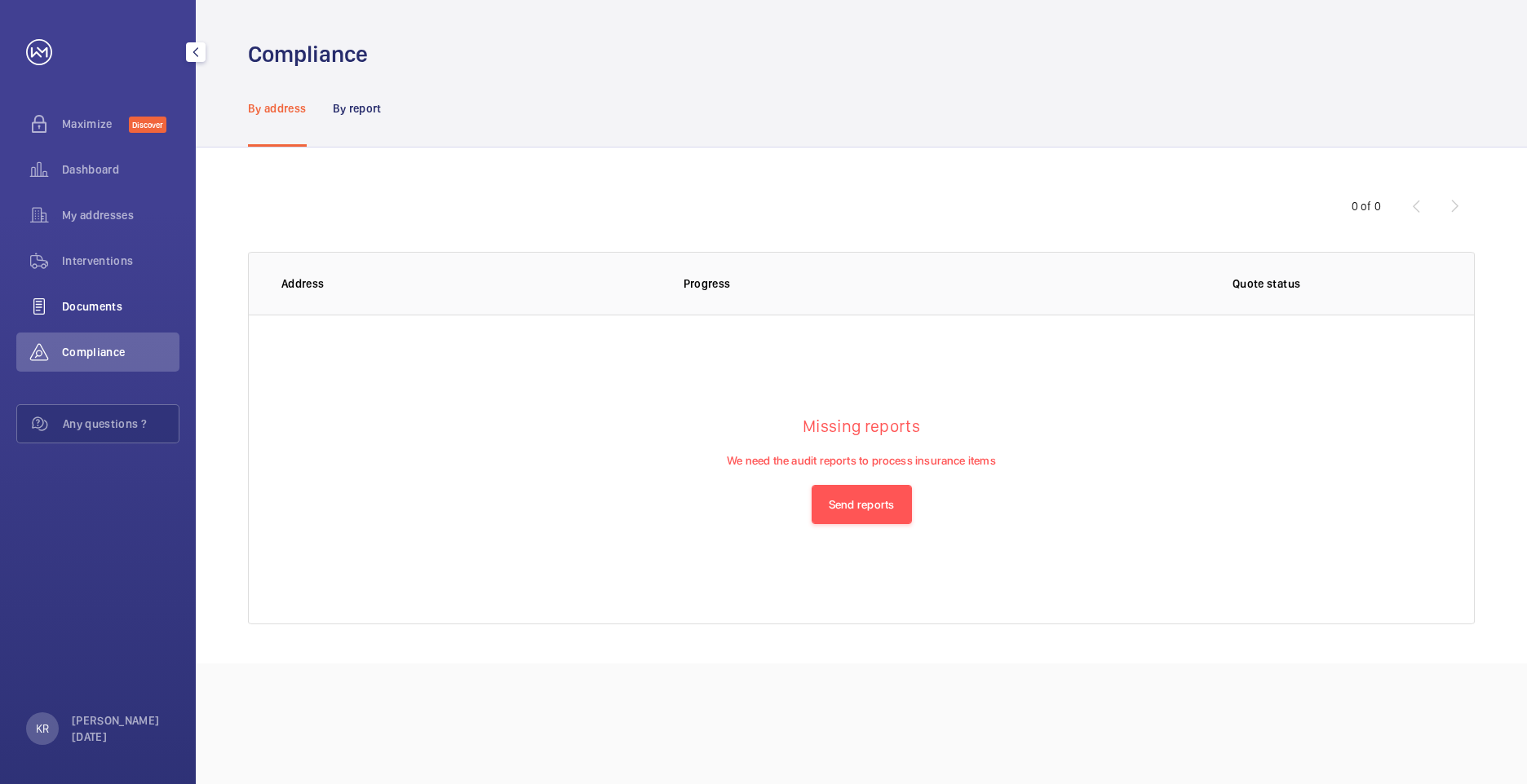
click at [118, 307] on span "Documents" at bounding box center [121, 306] width 117 height 17
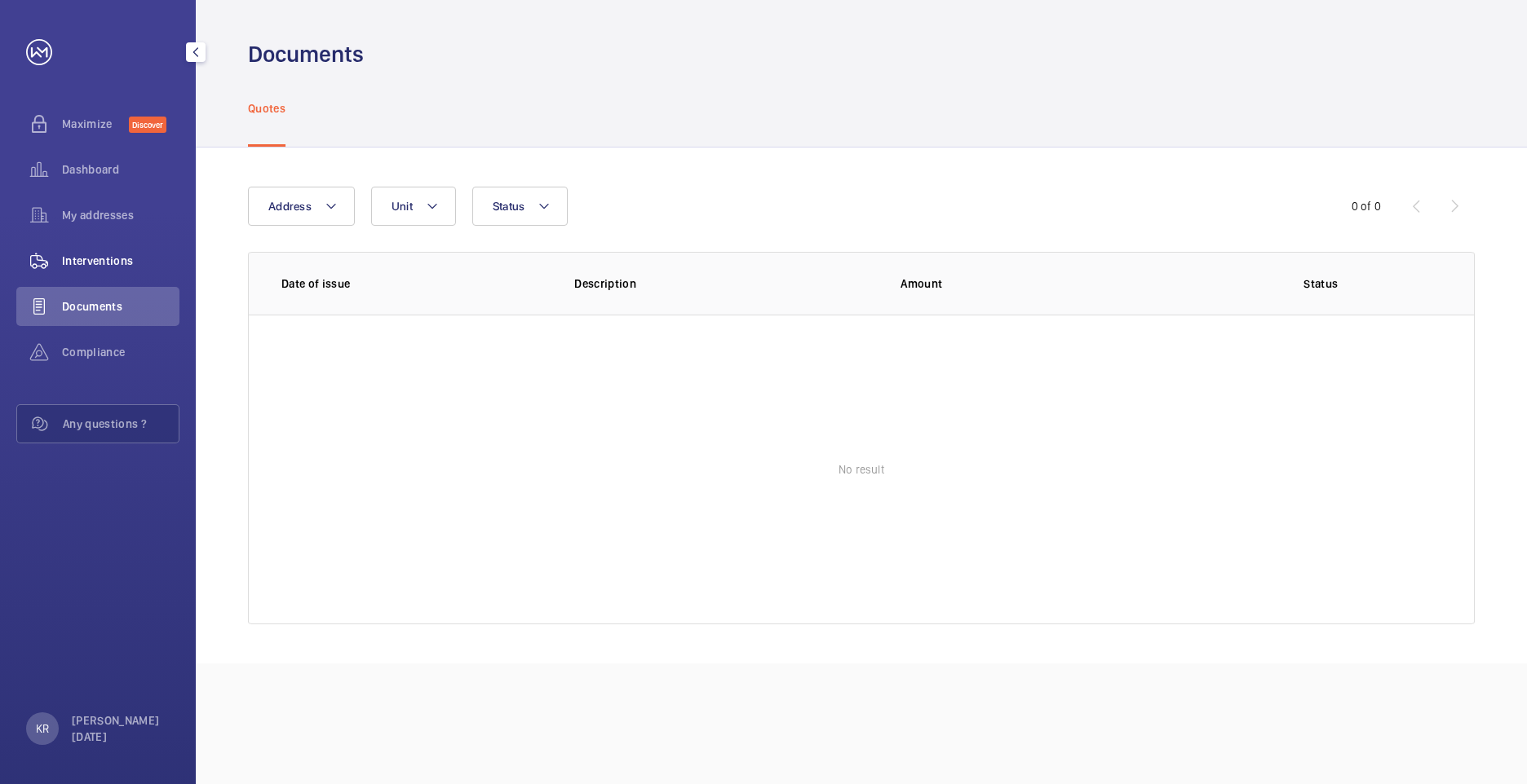
click at [96, 260] on span "Interventions" at bounding box center [121, 260] width 117 height 17
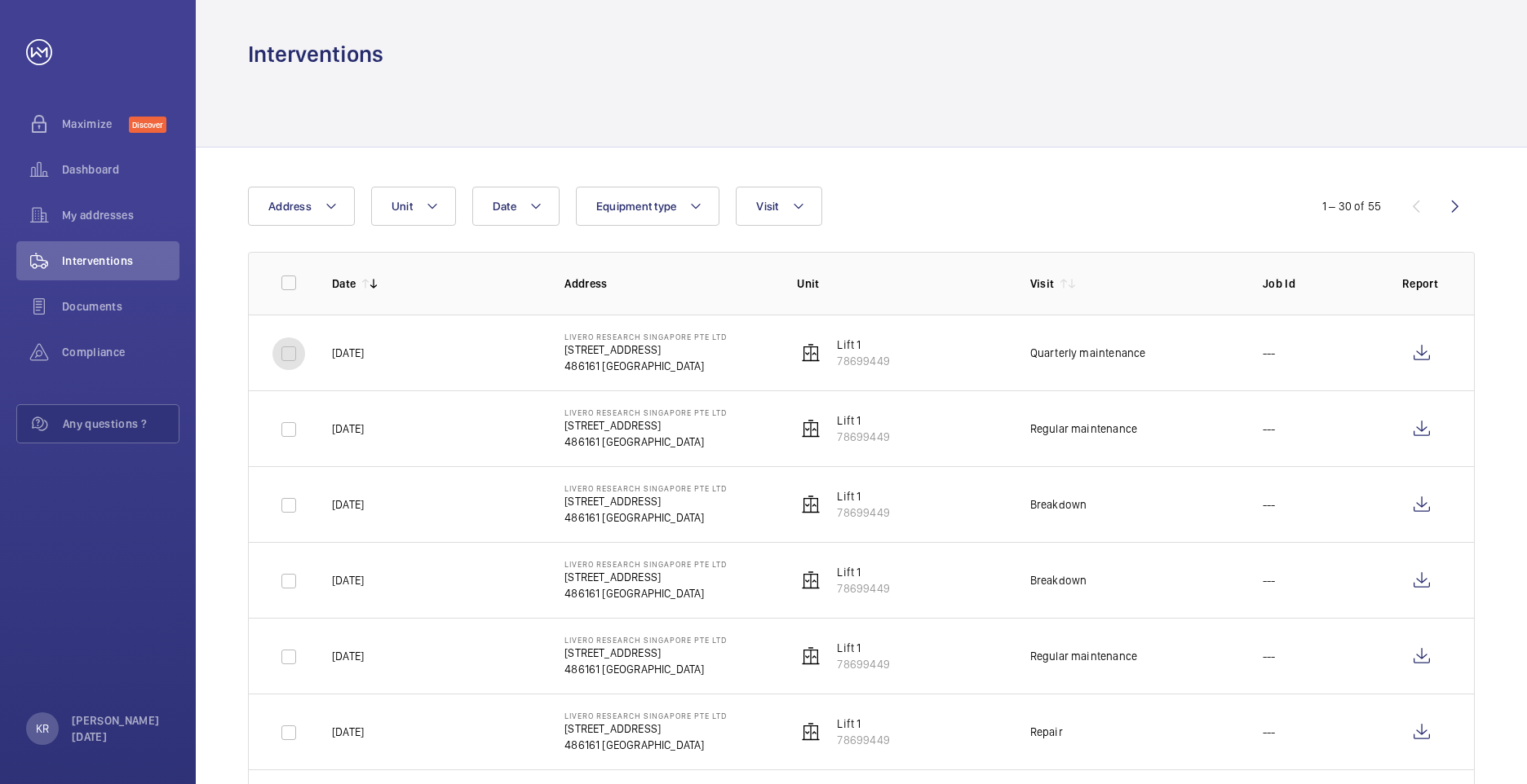
click at [290, 356] on input "checkbox" at bounding box center [288, 353] width 32 height 32
checkbox input "true"
click at [294, 424] on input "checkbox" at bounding box center [288, 429] width 32 height 32
checkbox input "true"
click at [287, 507] on input "checkbox" at bounding box center [288, 505] width 32 height 32
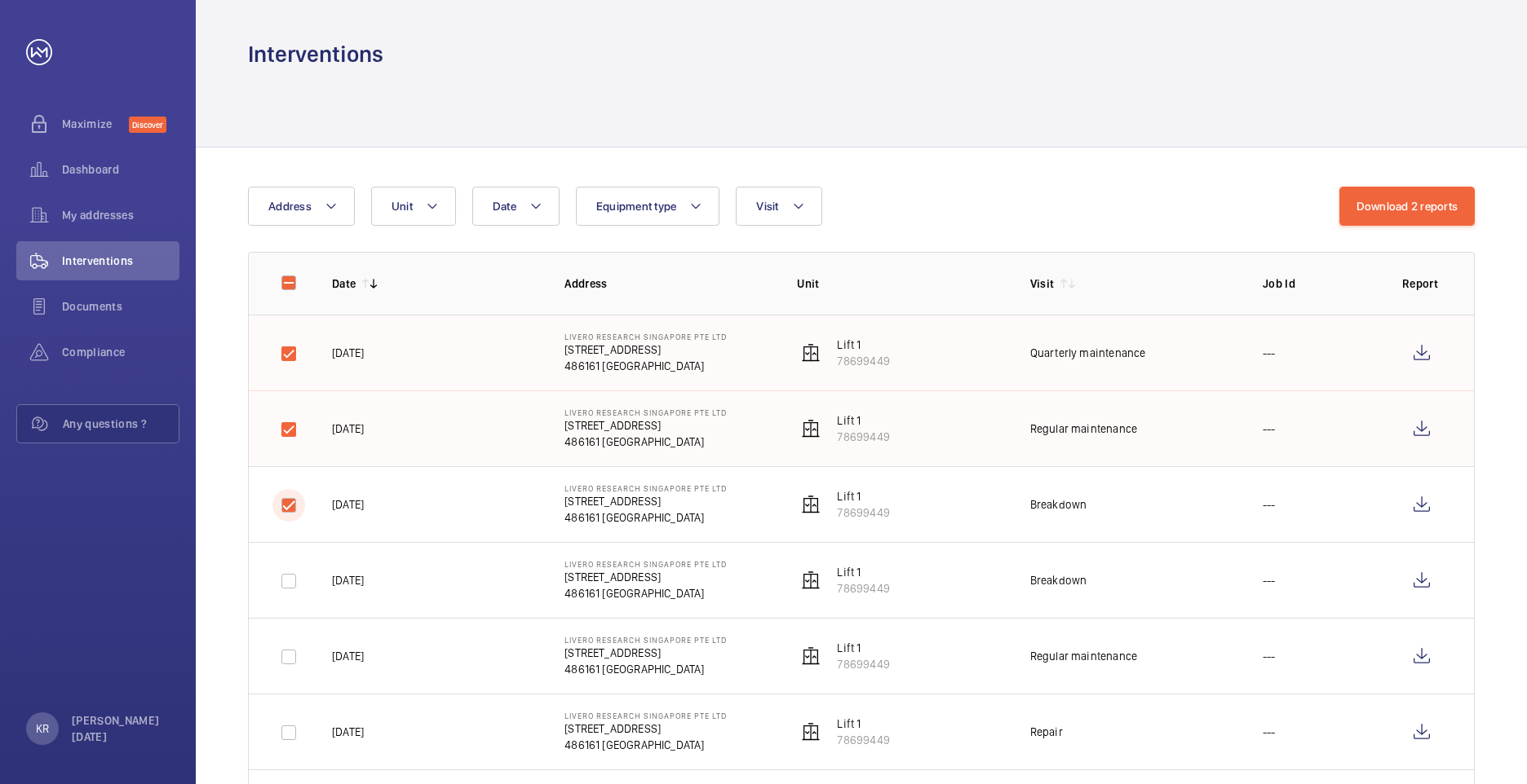
checkbox input "true"
click at [289, 575] on input "checkbox" at bounding box center [288, 580] width 32 height 32
checkbox input "true"
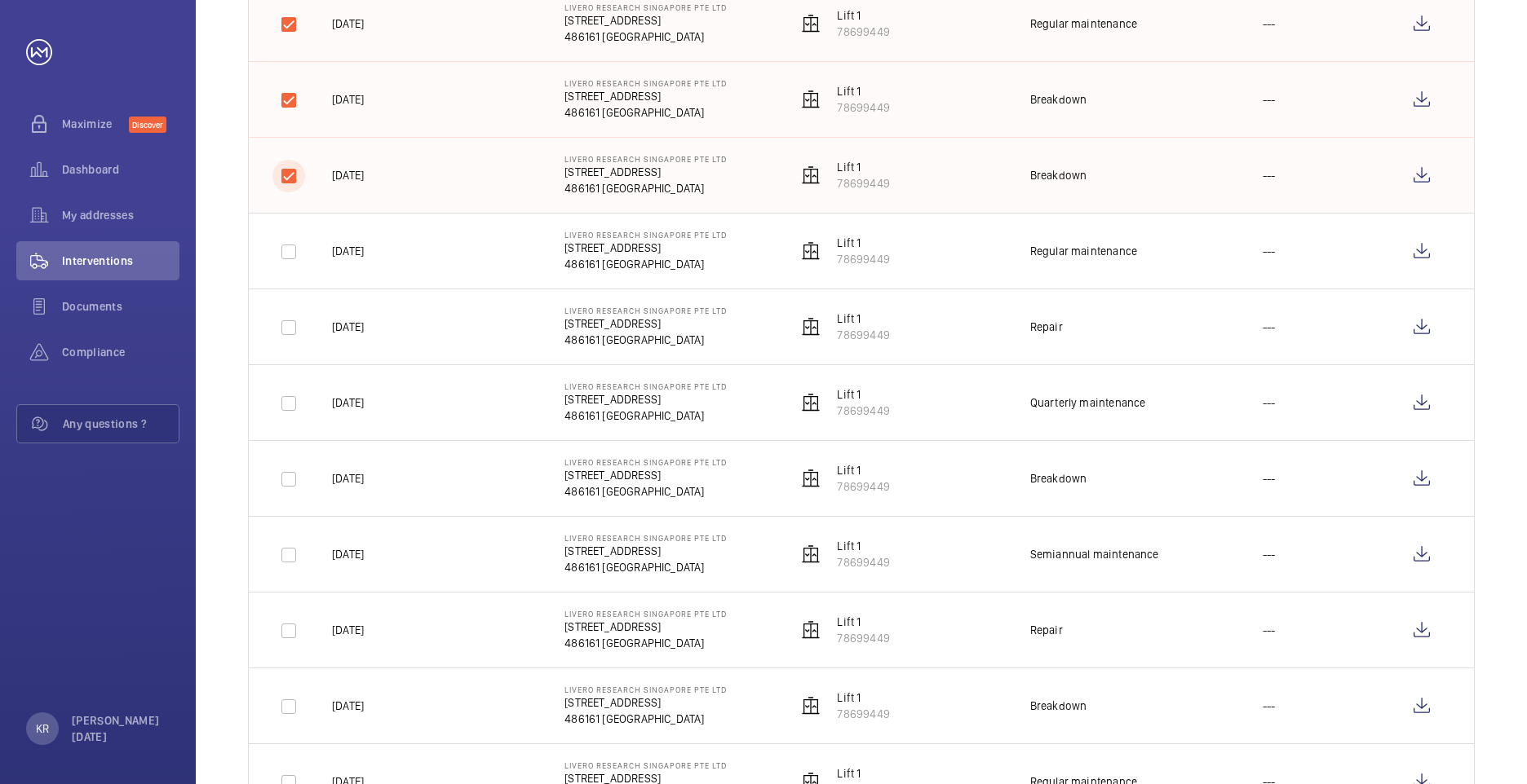
scroll to position [407, 0]
click at [294, 248] on input "checkbox" at bounding box center [288, 249] width 32 height 32
checkbox input "true"
click at [292, 326] on input "checkbox" at bounding box center [288, 324] width 32 height 32
checkbox input "true"
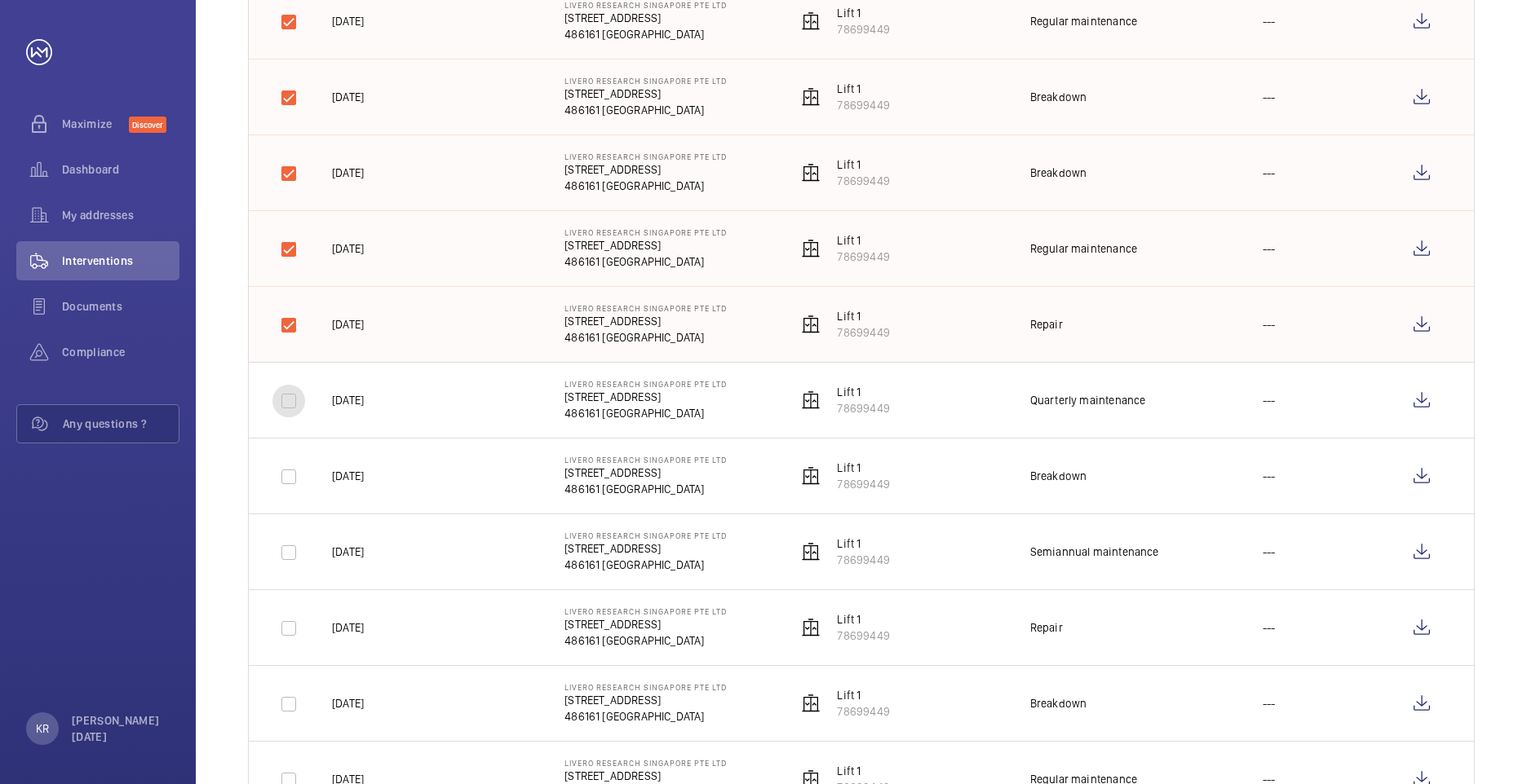
click at [294, 397] on input "checkbox" at bounding box center [288, 400] width 32 height 32
checkbox input "true"
click at [291, 476] on input "checkbox" at bounding box center [288, 476] width 32 height 32
checkbox input "true"
click at [295, 538] on input "checkbox" at bounding box center [288, 552] width 32 height 32
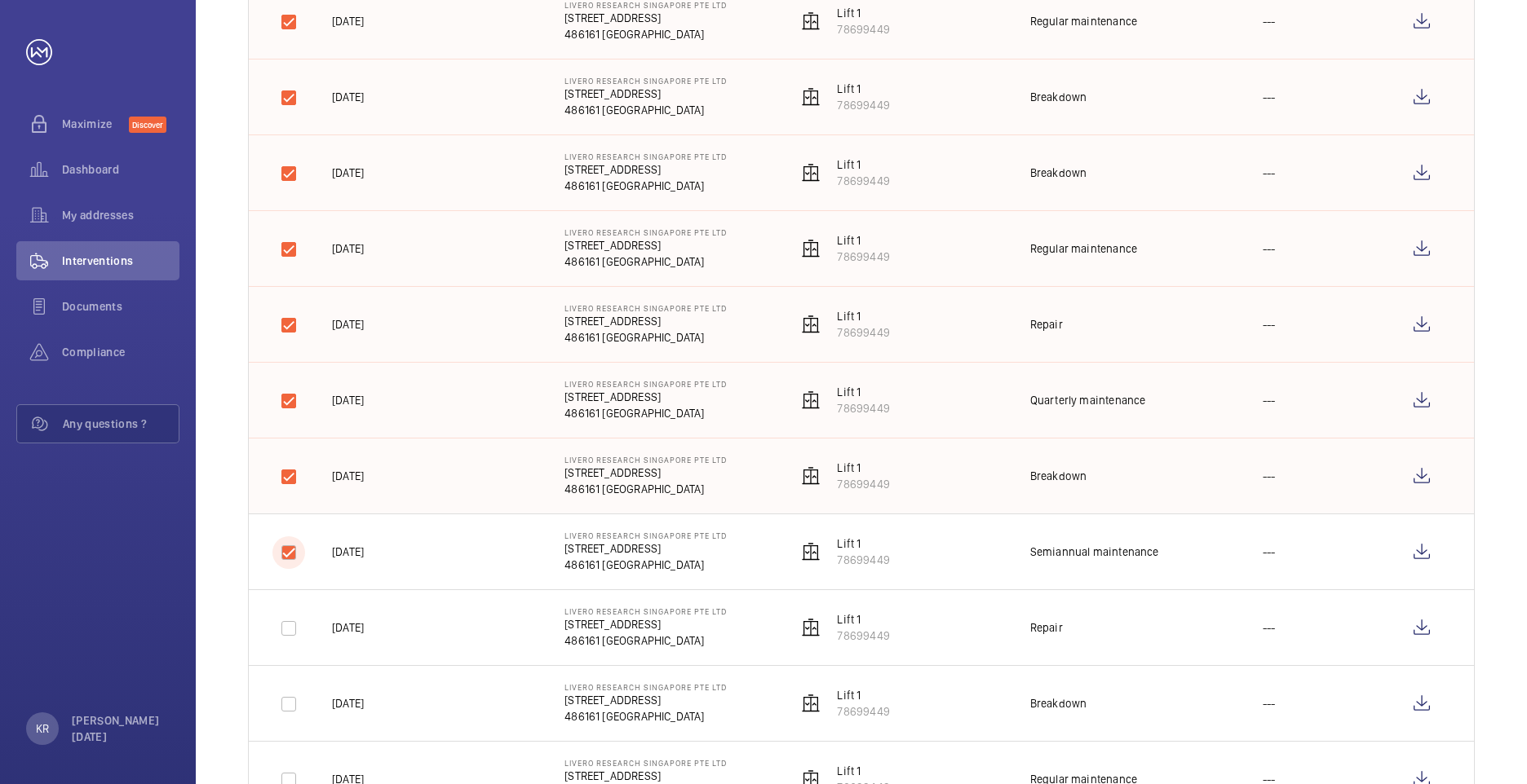
checkbox input "true"
click at [292, 612] on div at bounding box center [288, 628] width 32 height 32
click at [291, 696] on input "checkbox" at bounding box center [288, 704] width 32 height 32
checkbox input "true"
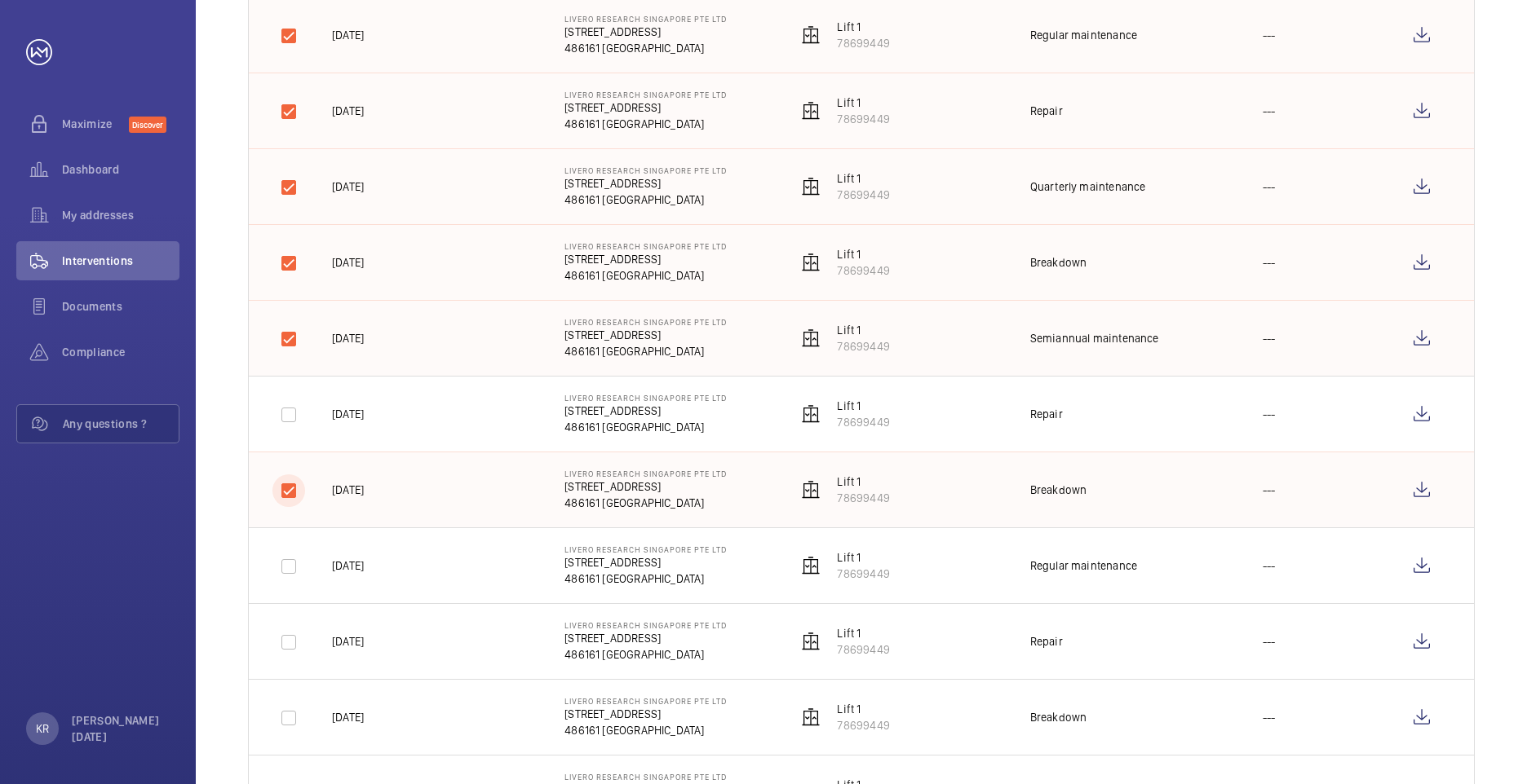
scroll to position [652, 0]
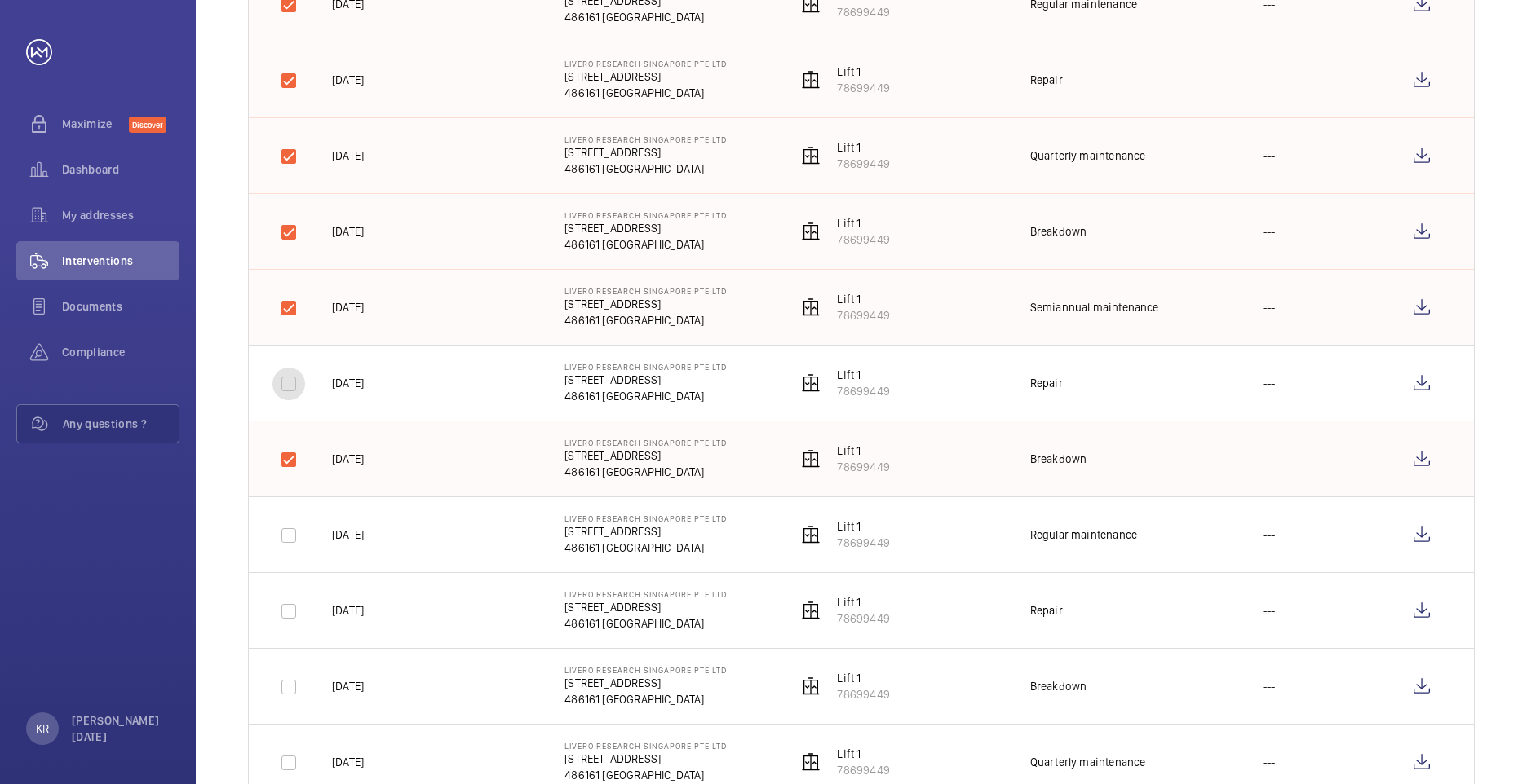
click at [299, 381] on input "checkbox" at bounding box center [288, 384] width 32 height 32
checkbox input "true"
drag, startPoint x: 296, startPoint y: 531, endPoint x: 297, endPoint y: 540, distance: 9.1
click at [296, 530] on input "checkbox" at bounding box center [288, 535] width 32 height 32
checkbox input "true"
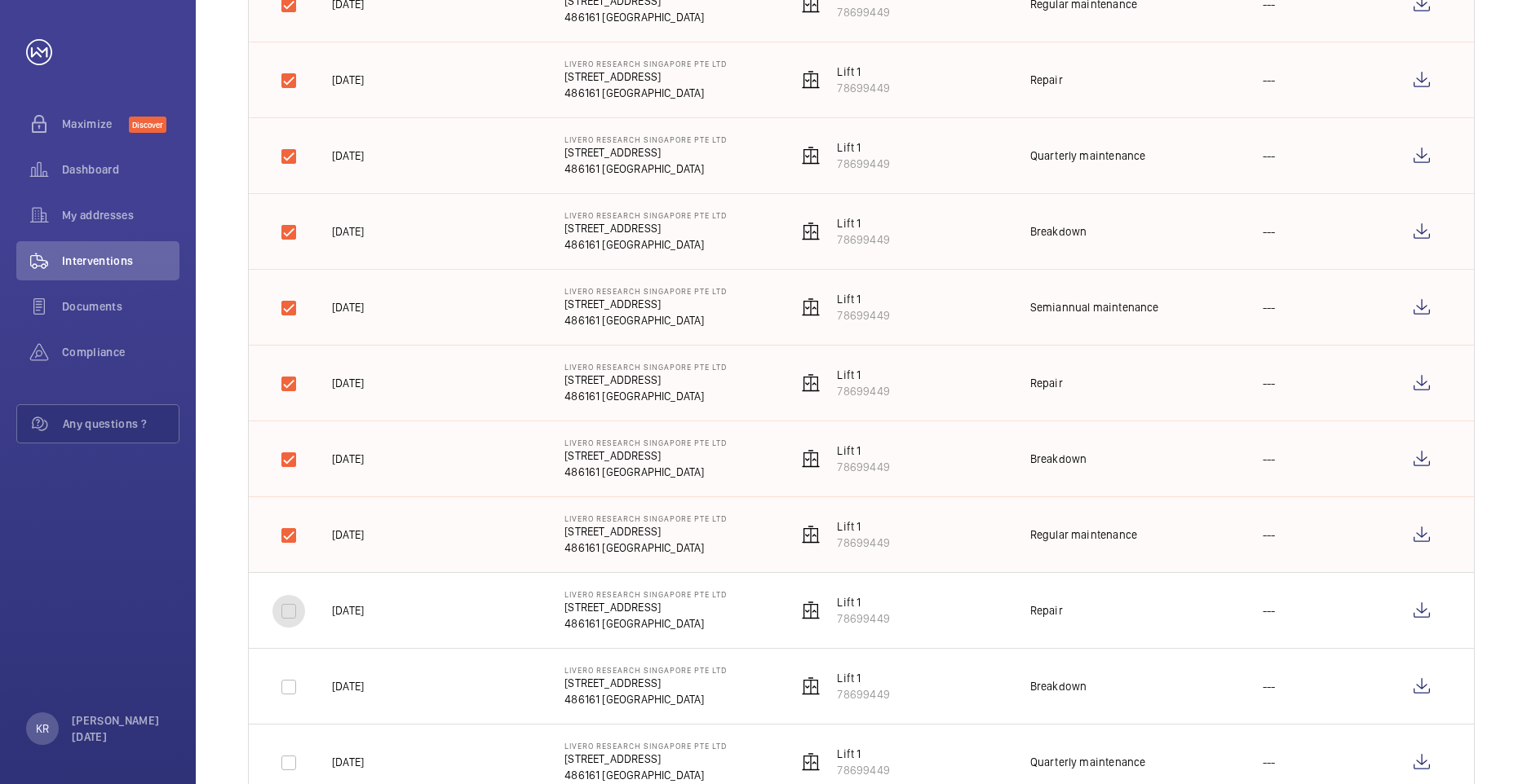
click at [304, 608] on input "checkbox" at bounding box center [288, 611] width 32 height 32
checkbox input "true"
click at [296, 690] on input "checkbox" at bounding box center [288, 687] width 32 height 32
checkbox input "true"
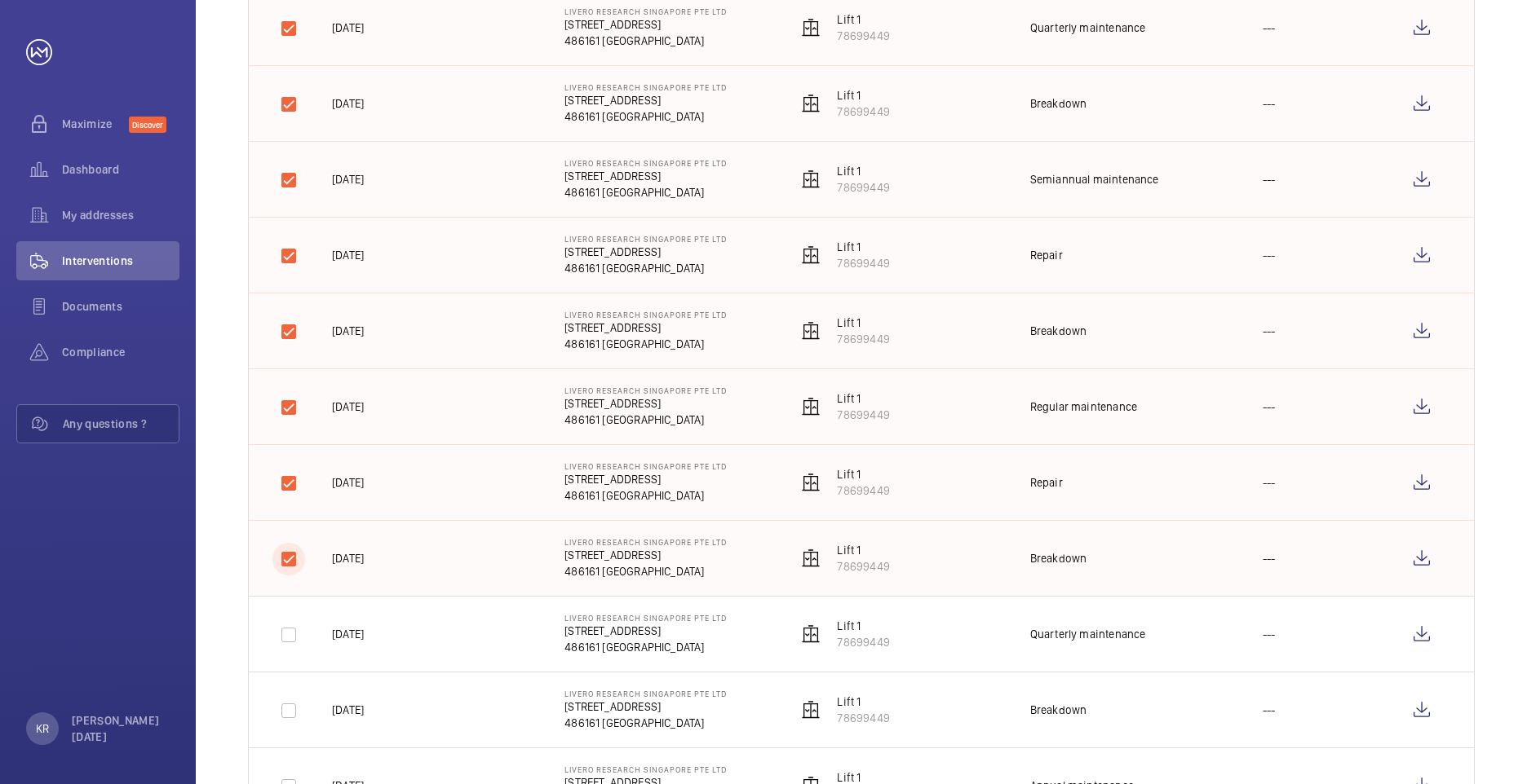
scroll to position [978, 0]
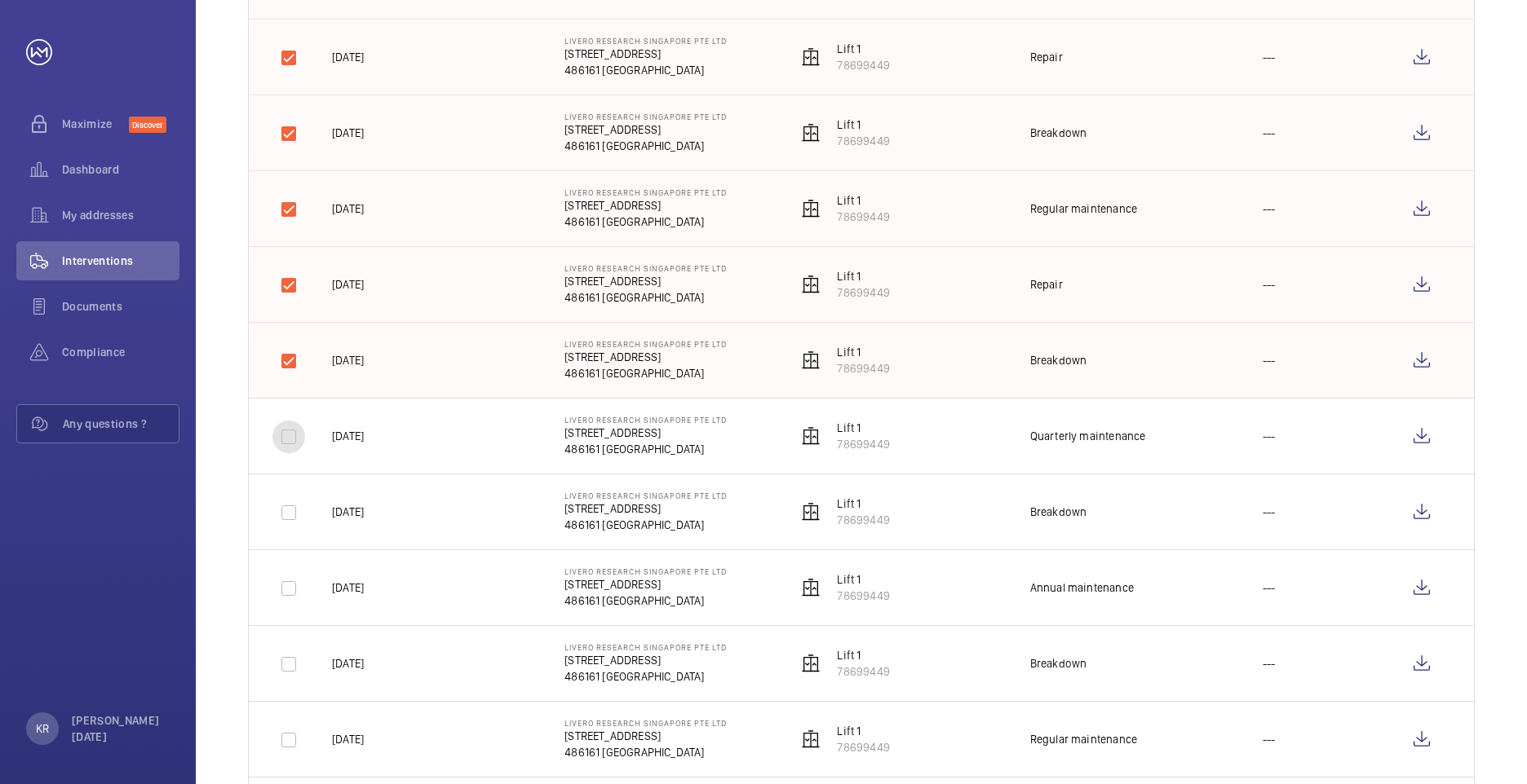
click at [299, 443] on input "checkbox" at bounding box center [288, 436] width 32 height 32
checkbox input "true"
click at [296, 512] on input "checkbox" at bounding box center [288, 512] width 32 height 32
checkbox input "true"
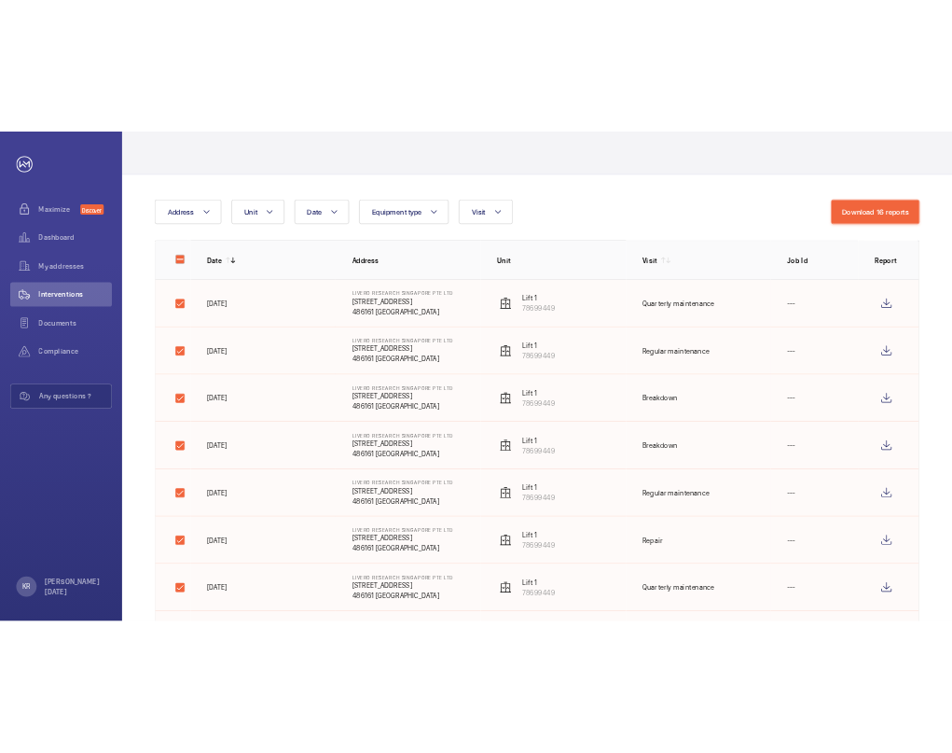
scroll to position [0, 0]
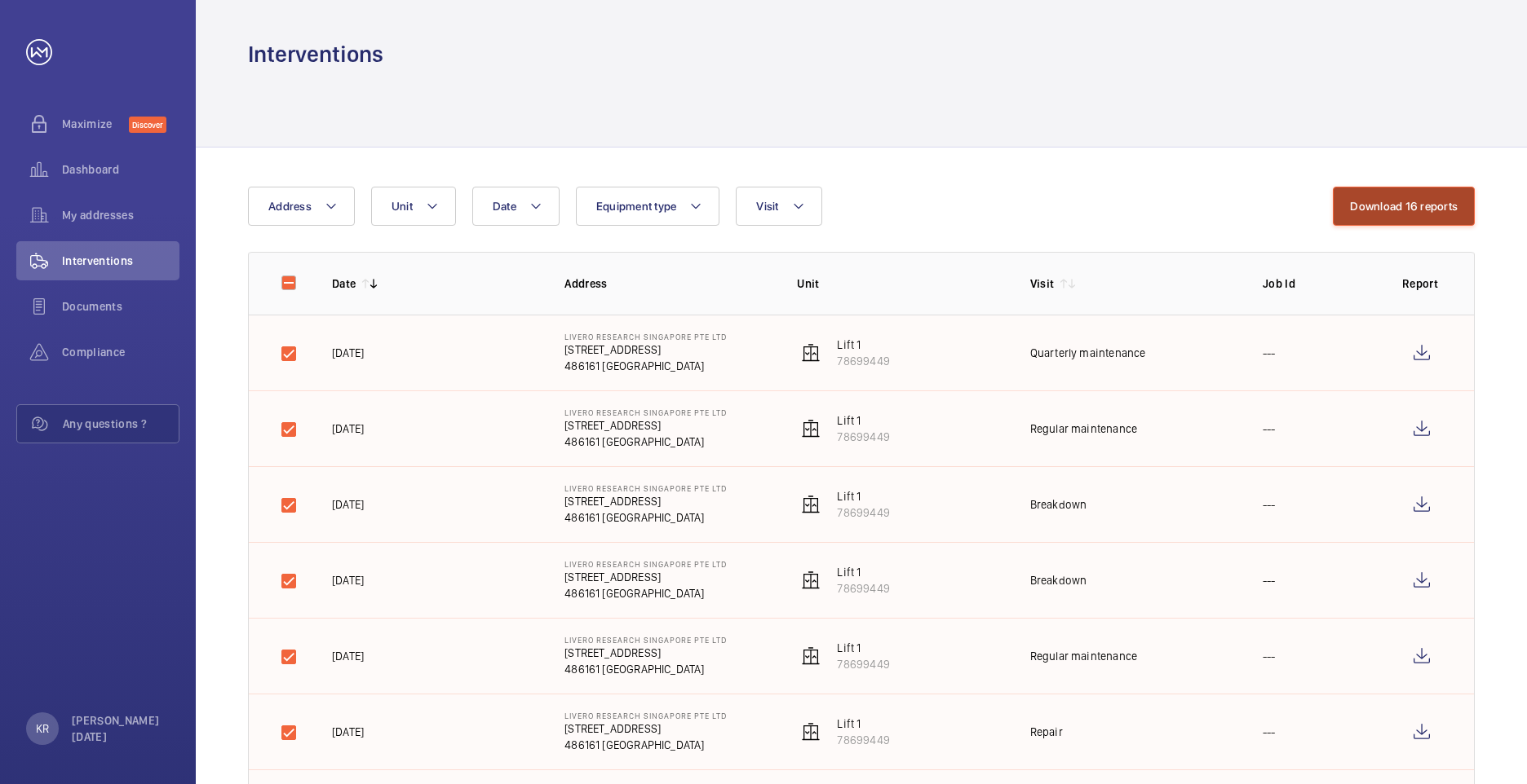
click at [1208, 202] on button "Download 16 reports" at bounding box center [1404, 206] width 142 height 39
